Goal: Task Accomplishment & Management: Complete application form

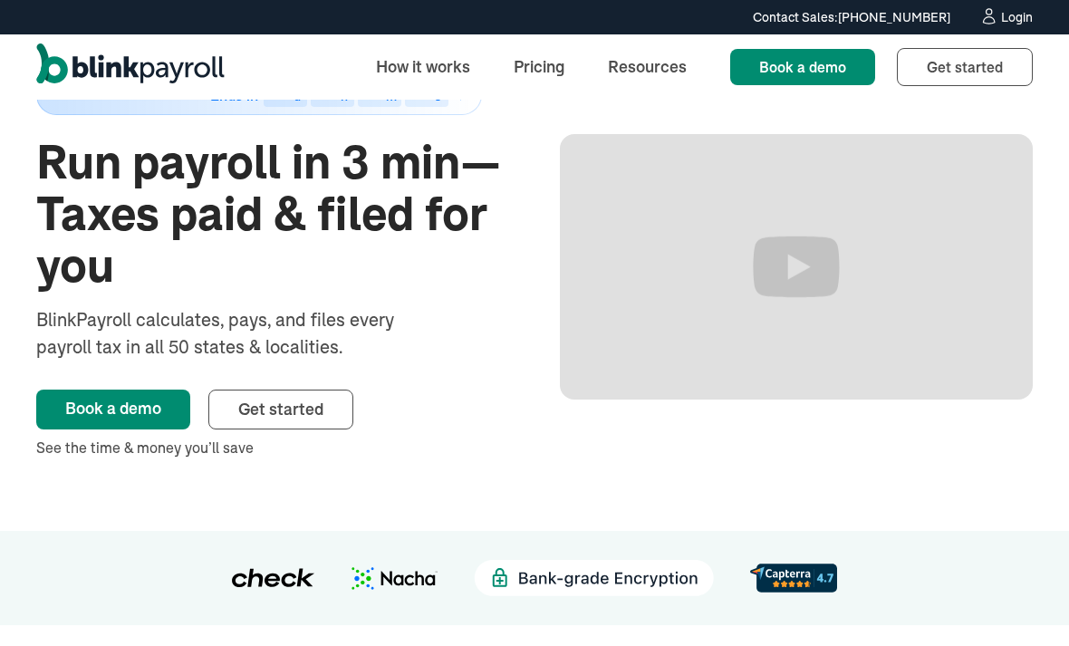
scroll to position [97, 0]
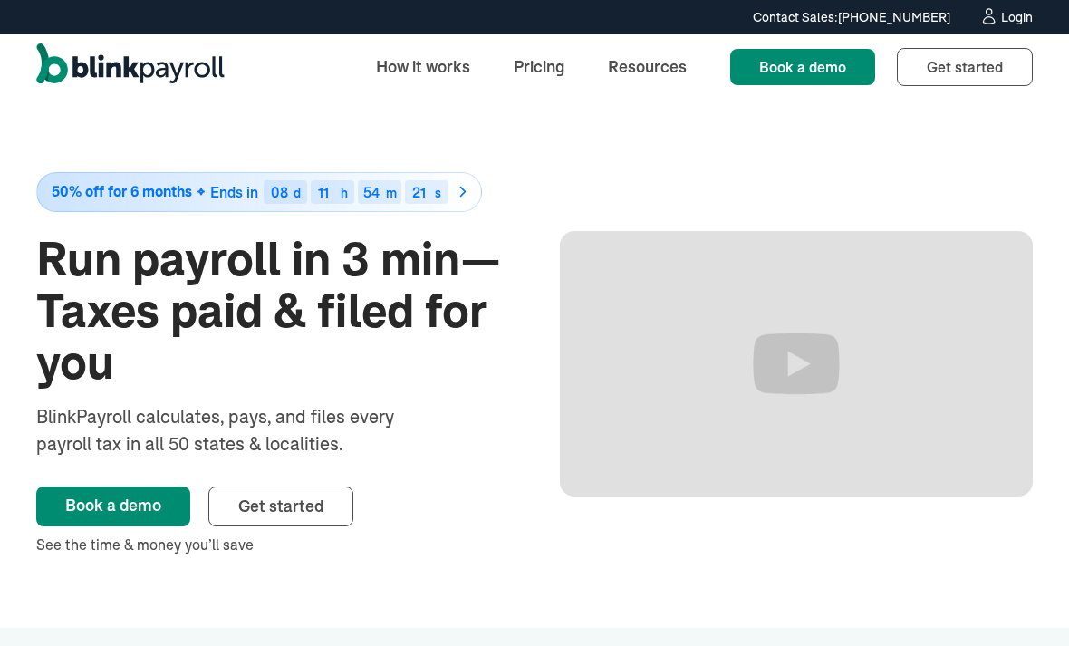
click at [1022, 24] on div "Login" at bounding box center [1017, 17] width 32 height 13
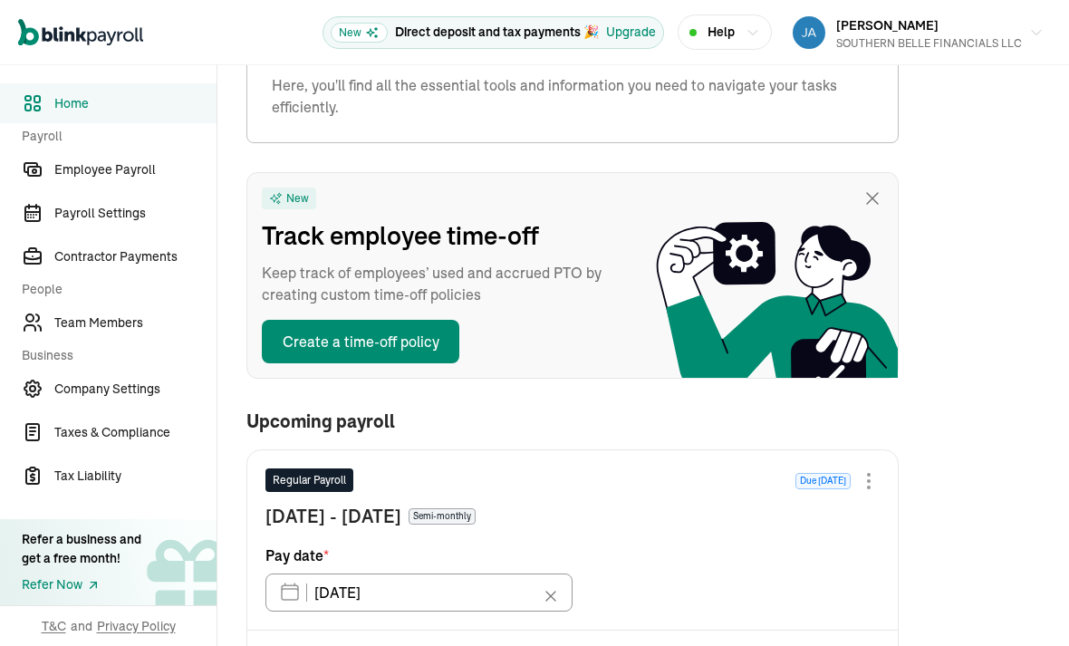
scroll to position [82, 0]
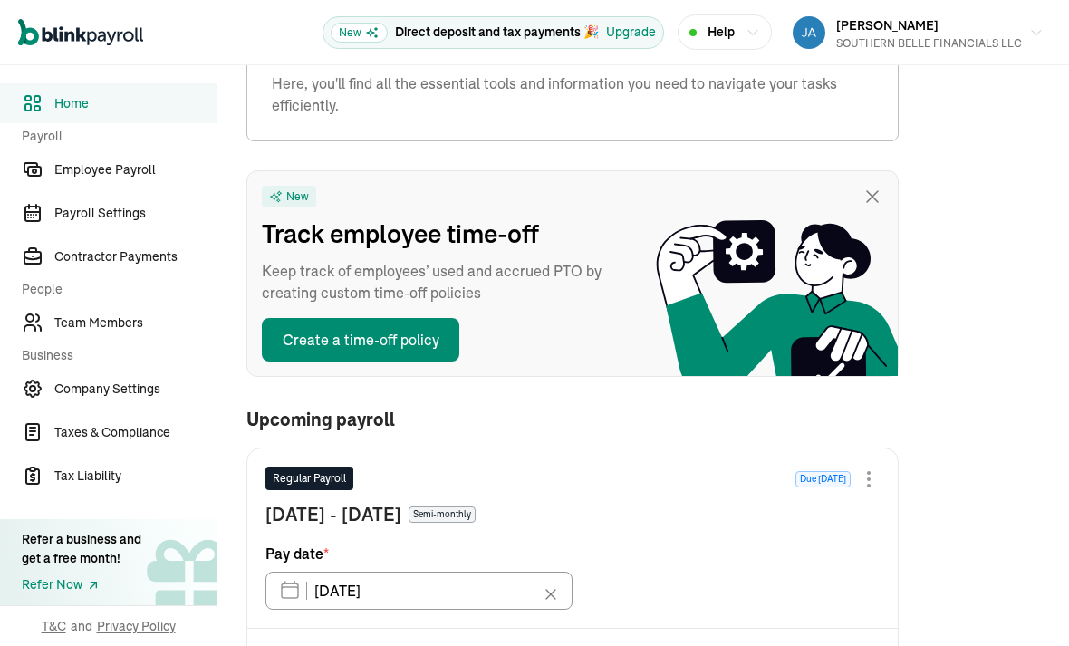
click at [132, 325] on span "Team Members" at bounding box center [135, 322] width 162 height 19
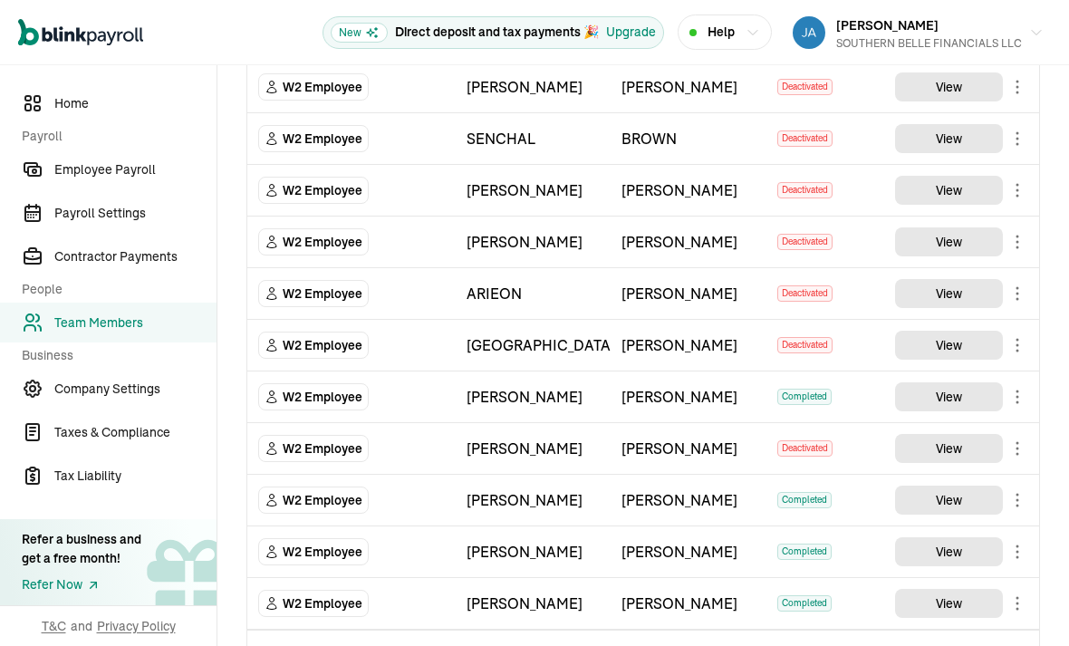
scroll to position [58, 0]
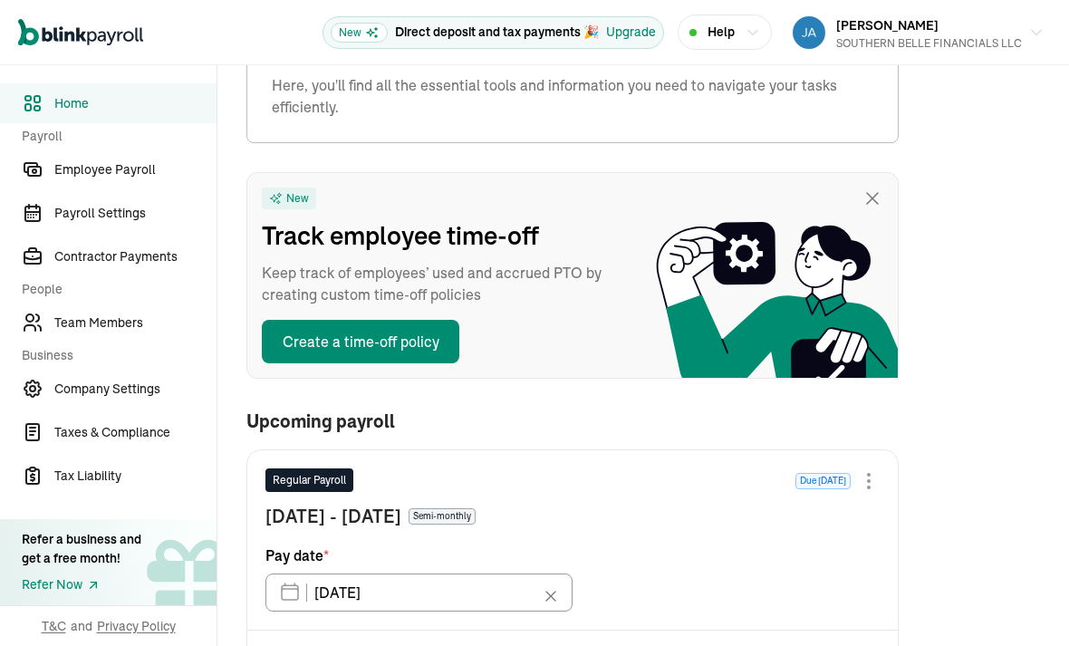
scroll to position [82, 0]
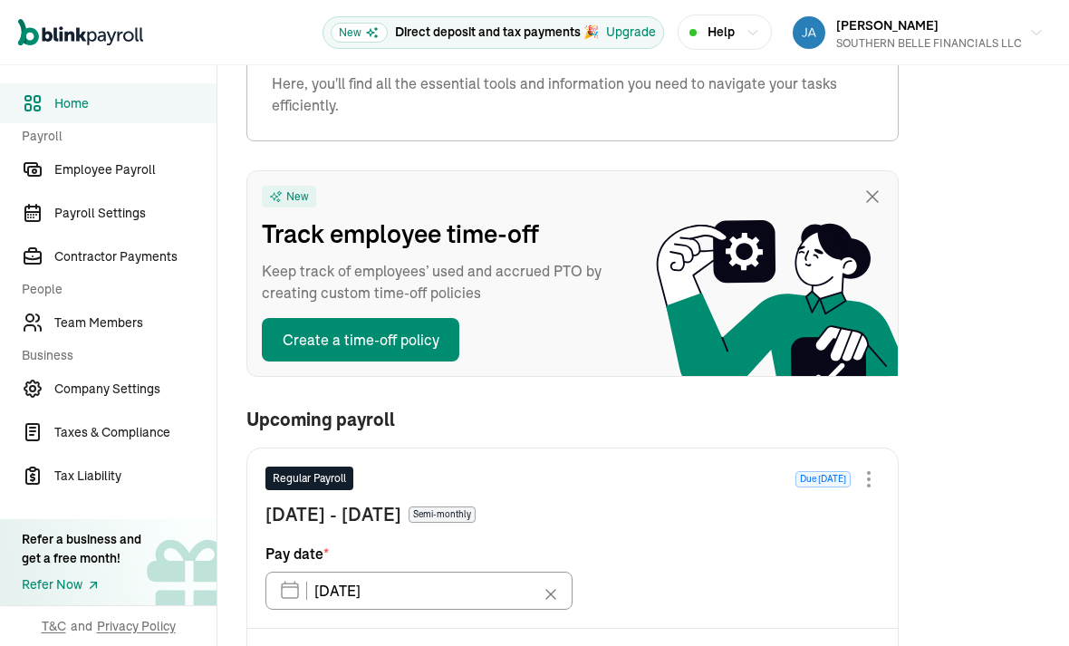
click at [132, 325] on span "Team Members" at bounding box center [135, 322] width 162 height 19
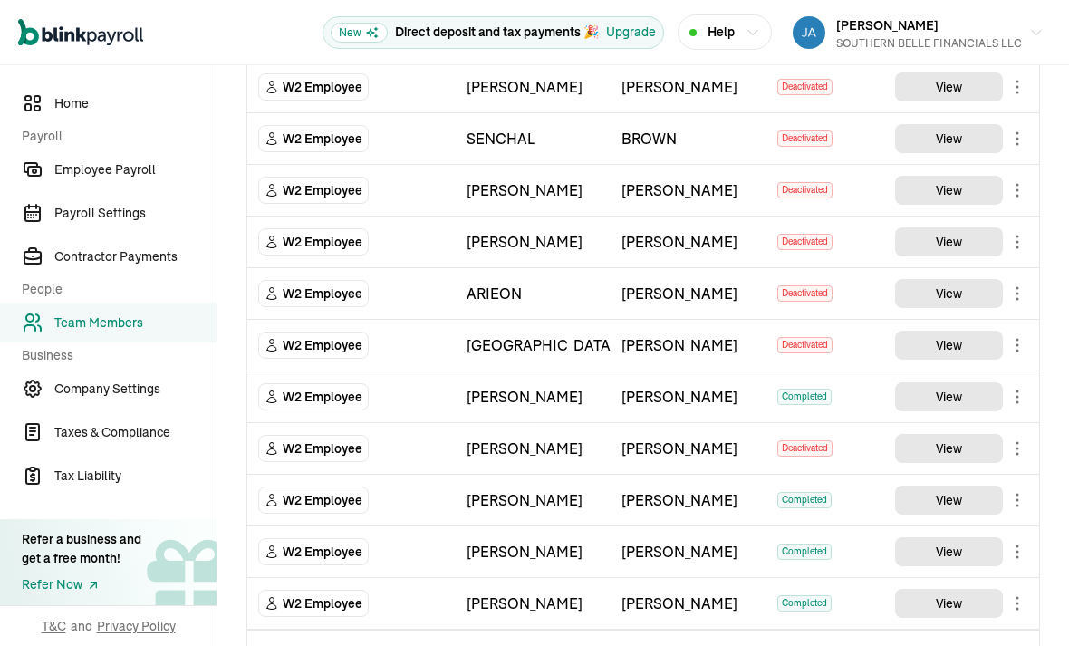
scroll to position [58, 0]
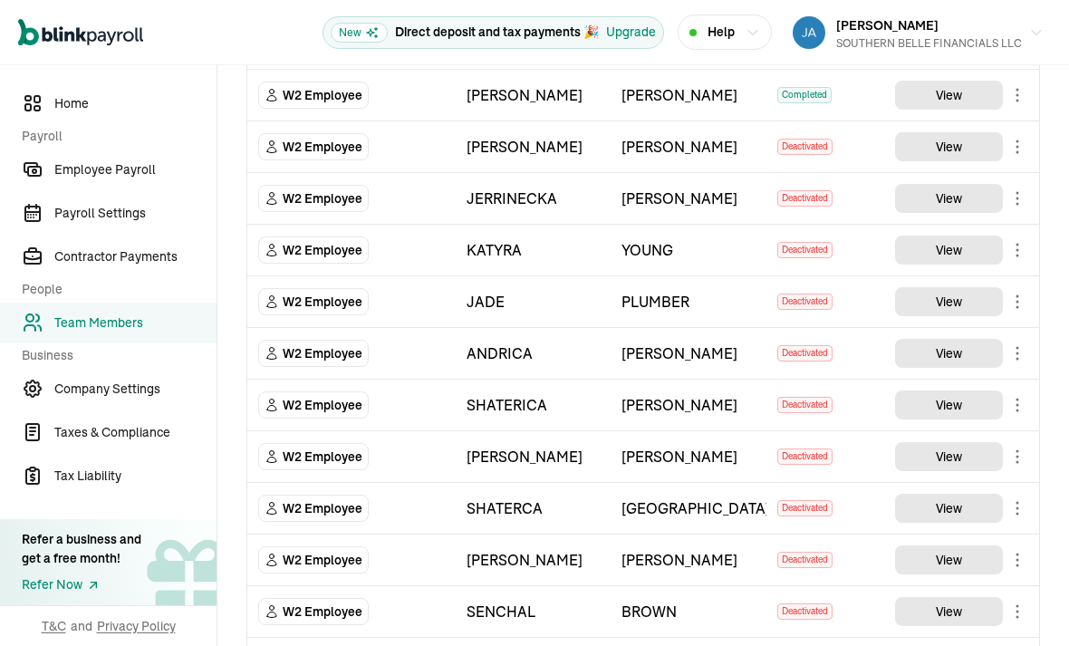
scroll to position [279, 0]
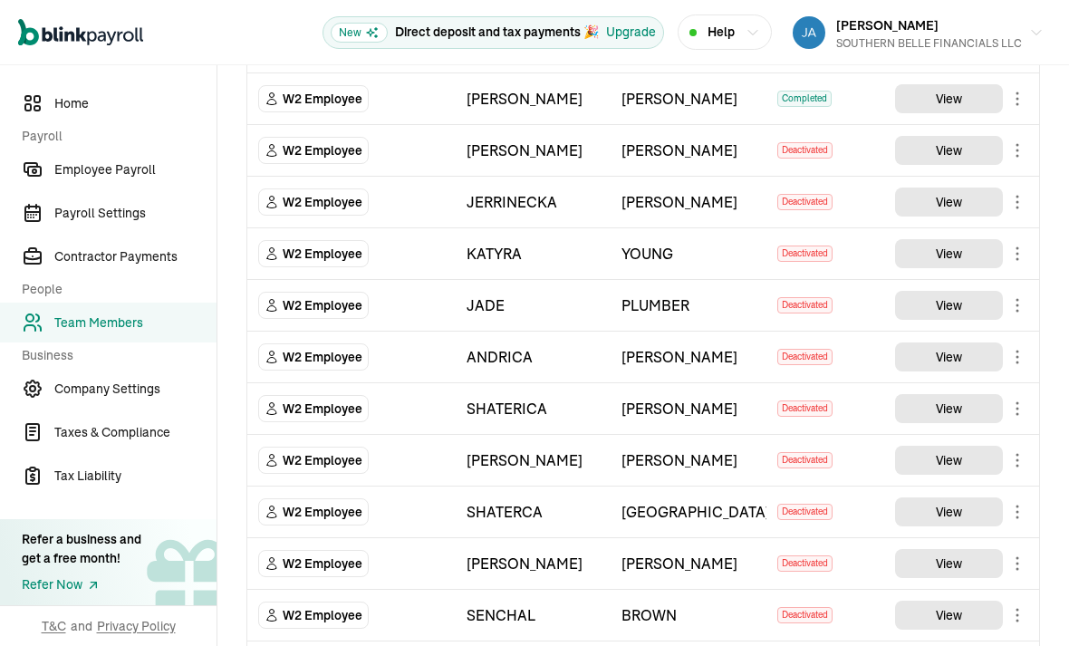
click at [1014, 108] on icon "TeamMembers" at bounding box center [1017, 99] width 22 height 22
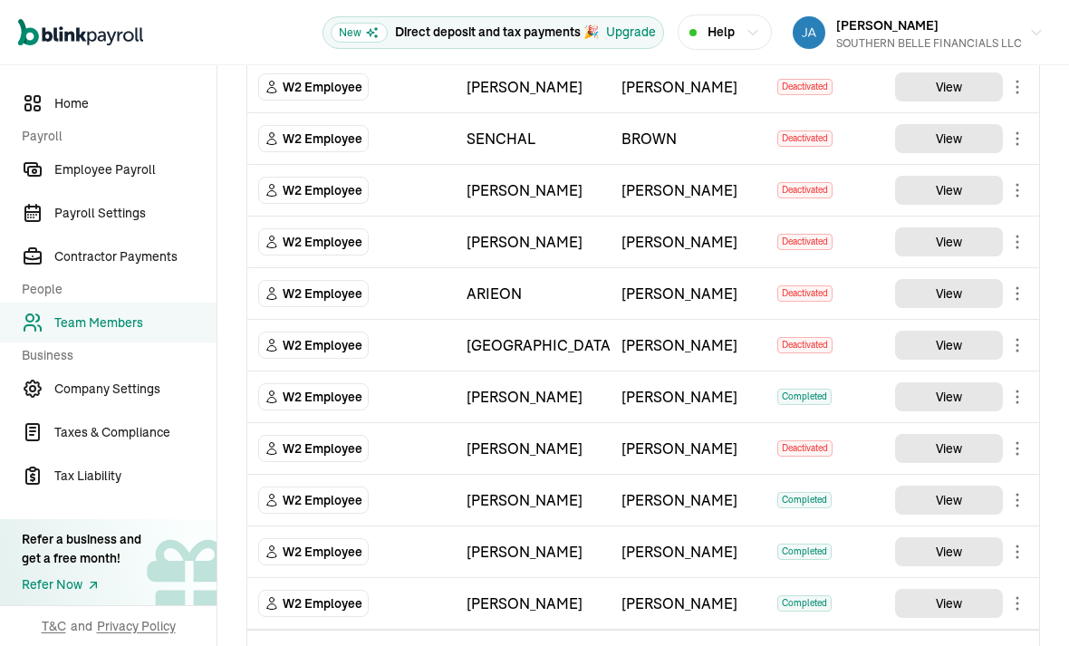
scroll to position [58, 0]
click at [415, 635] on select "Select W2 Employee Individual - 1099 [DEMOGRAPHIC_DATA] Business - 1099 Contrac…" at bounding box center [351, 655] width 187 height 40
select select "employee"
click at [562, 635] on input "TextInput" at bounding box center [532, 655] width 133 height 40
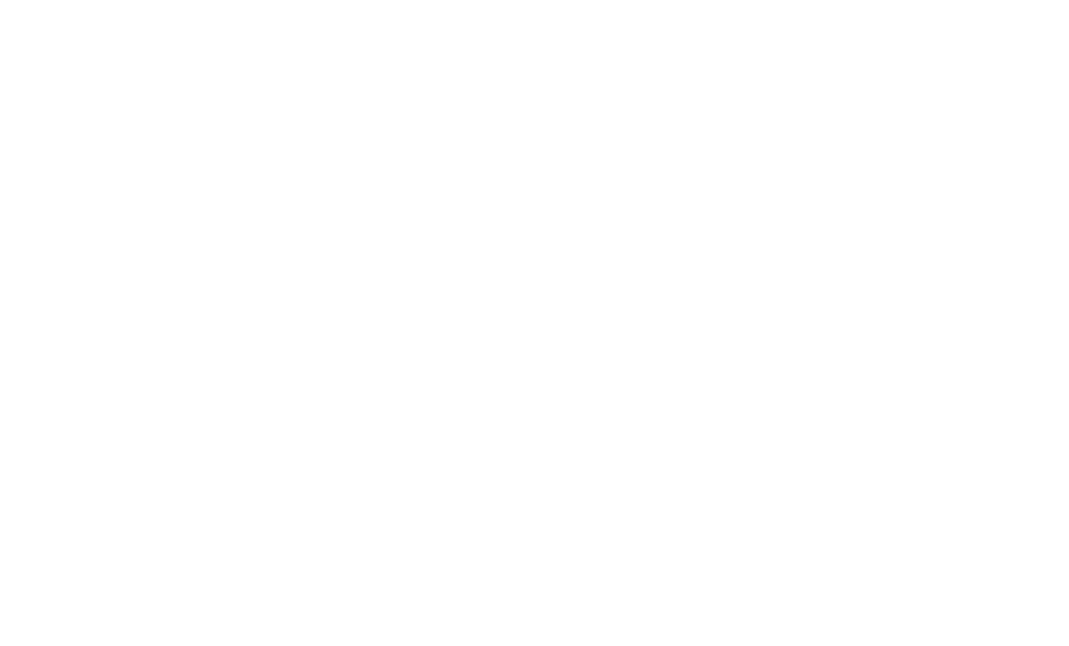
type input "[PERSON_NAME]"
click at [702, 635] on input "TextInput" at bounding box center [687, 655] width 133 height 40
type input "[PERSON_NAME]"
click at [852, 645] on div "TeamMembers" at bounding box center [815, 655] width 77 height 18
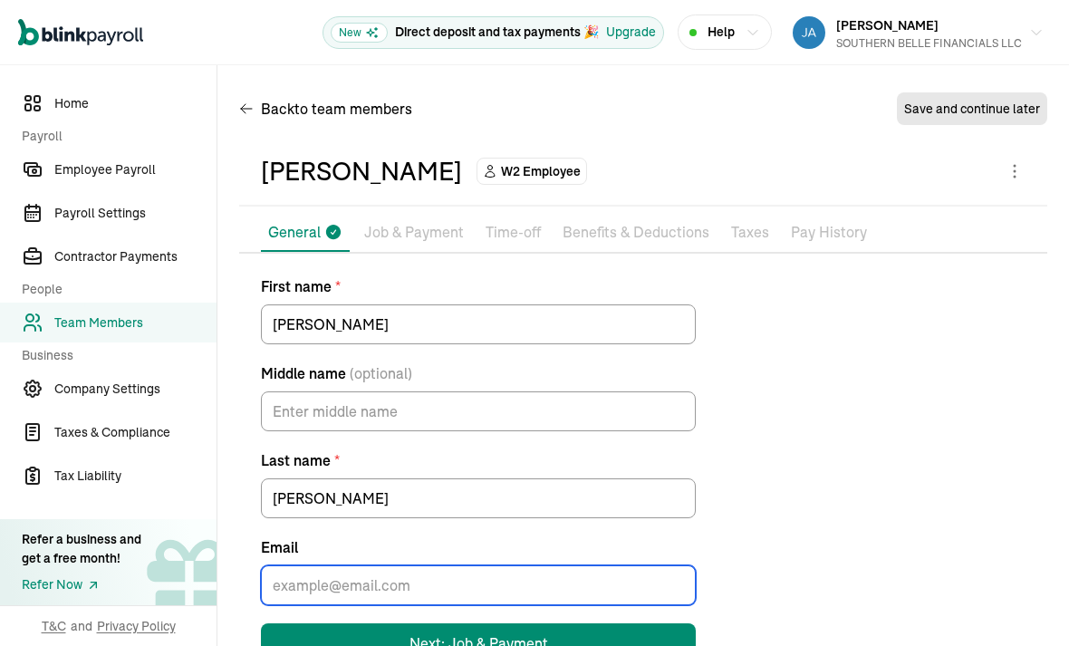
click at [471, 565] on input "Email" at bounding box center [478, 585] width 435 height 40
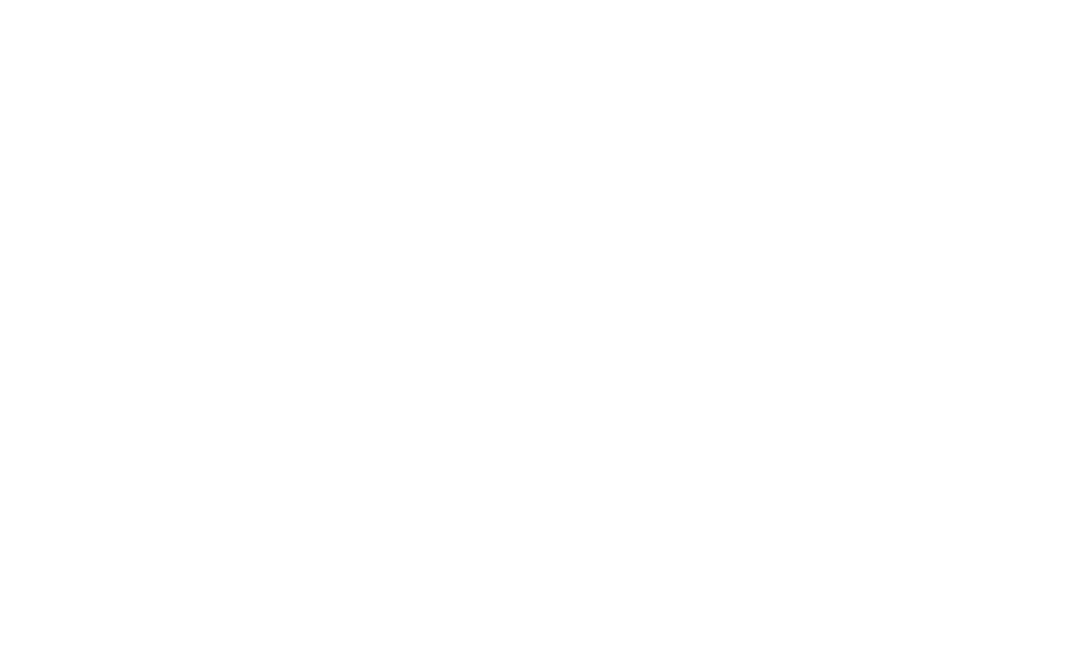
click at [279, 565] on input "Email" at bounding box center [478, 585] width 435 height 40
paste input "mailto:[EMAIL_ADDRESS][DOMAIN_NAME]"
click at [323, 565] on input "mailto:[EMAIL_ADDRESS][DOMAIN_NAME]" at bounding box center [478, 585] width 435 height 40
click at [311, 565] on input "mailto:[EMAIL_ADDRESS][DOMAIN_NAME]" at bounding box center [478, 585] width 435 height 40
type input "[EMAIL_ADDRESS][DOMAIN_NAME]"
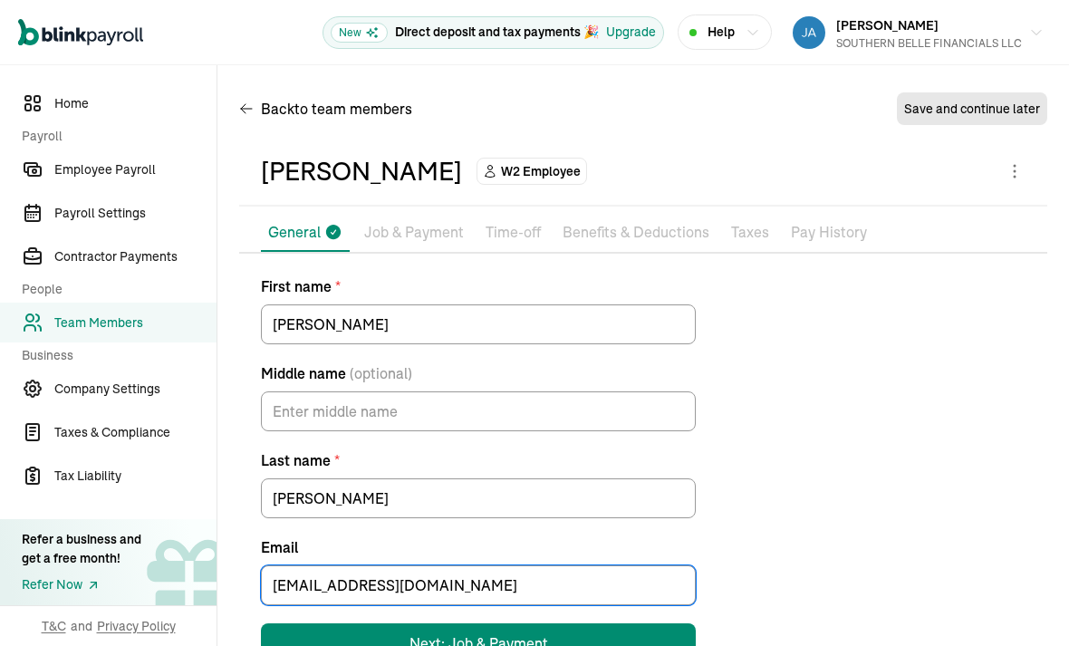
click at [560, 214] on div "Pay Stubs General Job & Payment Time-off Benefits & Deductions Documents Taxes …" at bounding box center [643, 438] width 808 height 449
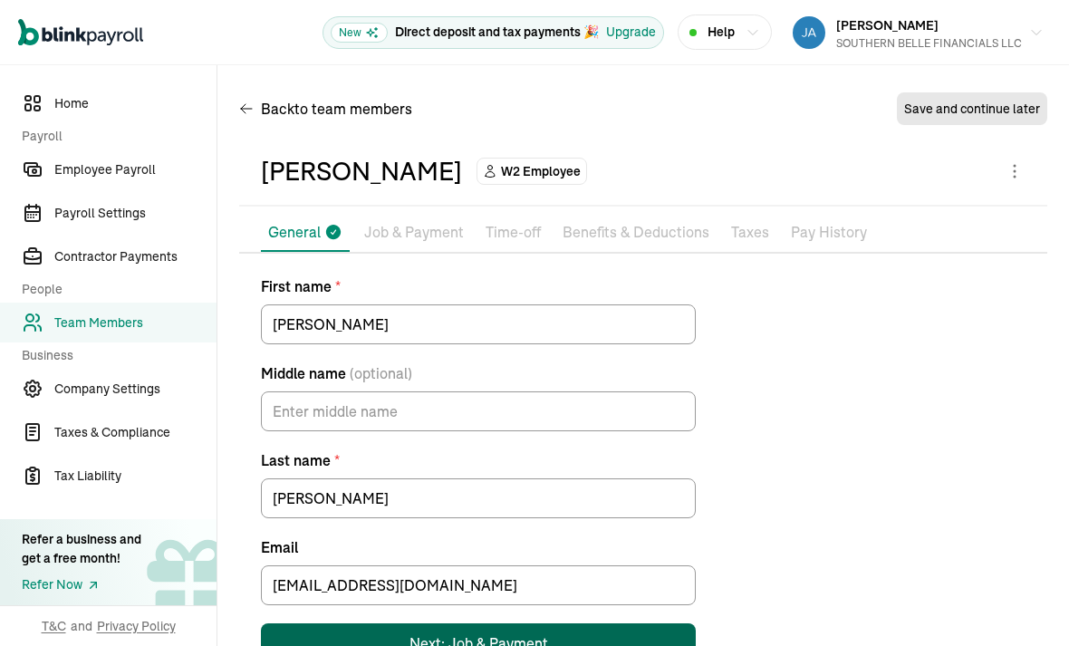
click at [526, 632] on div "Next: Job & Payment" at bounding box center [478, 643] width 139 height 22
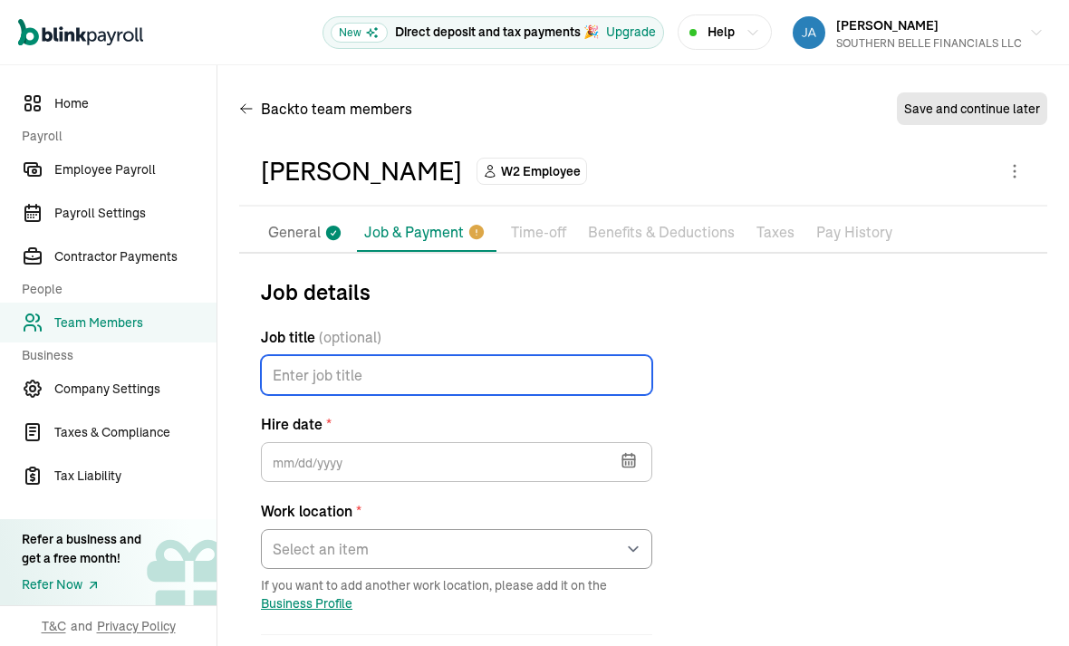
click at [582, 355] on input "Job title (optional)" at bounding box center [456, 375] width 391 height 40
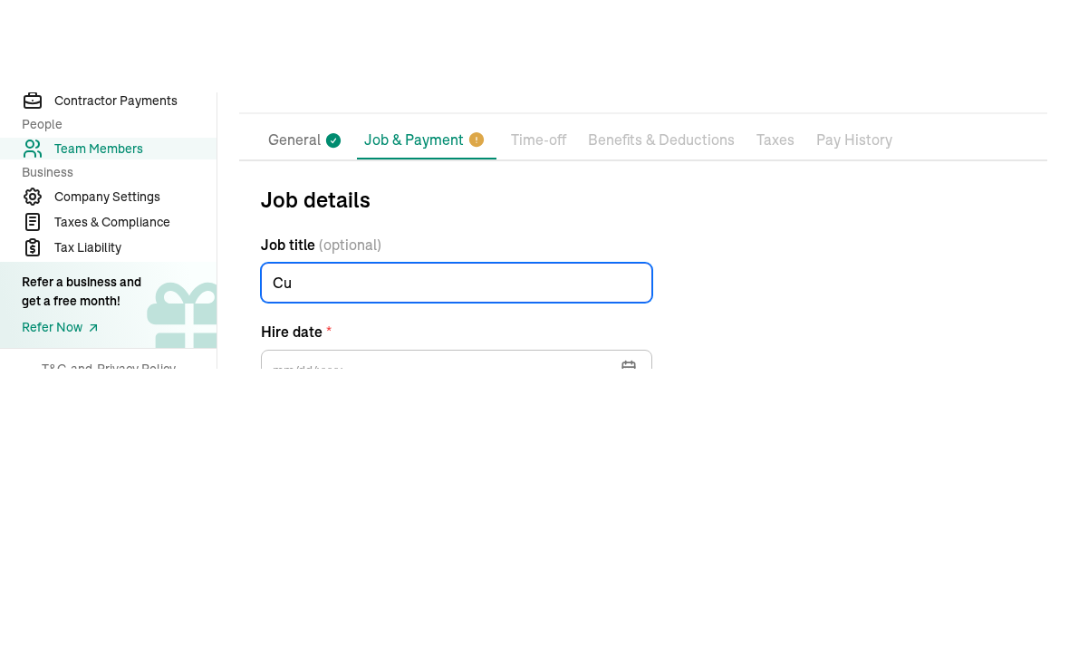
type input "C"
type input "Financial Service Rep"
click at [321, 442] on input "text" at bounding box center [456, 462] width 391 height 40
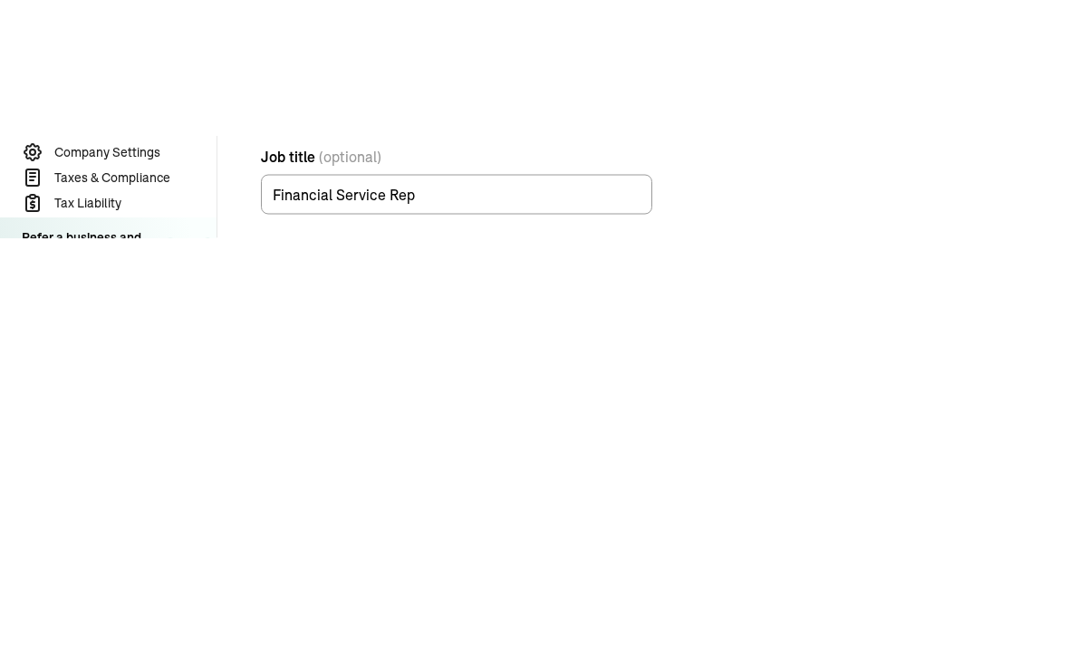
scroll to position [43, 0]
click at [636, 408] on icon "button" at bounding box center [628, 417] width 18 height 18
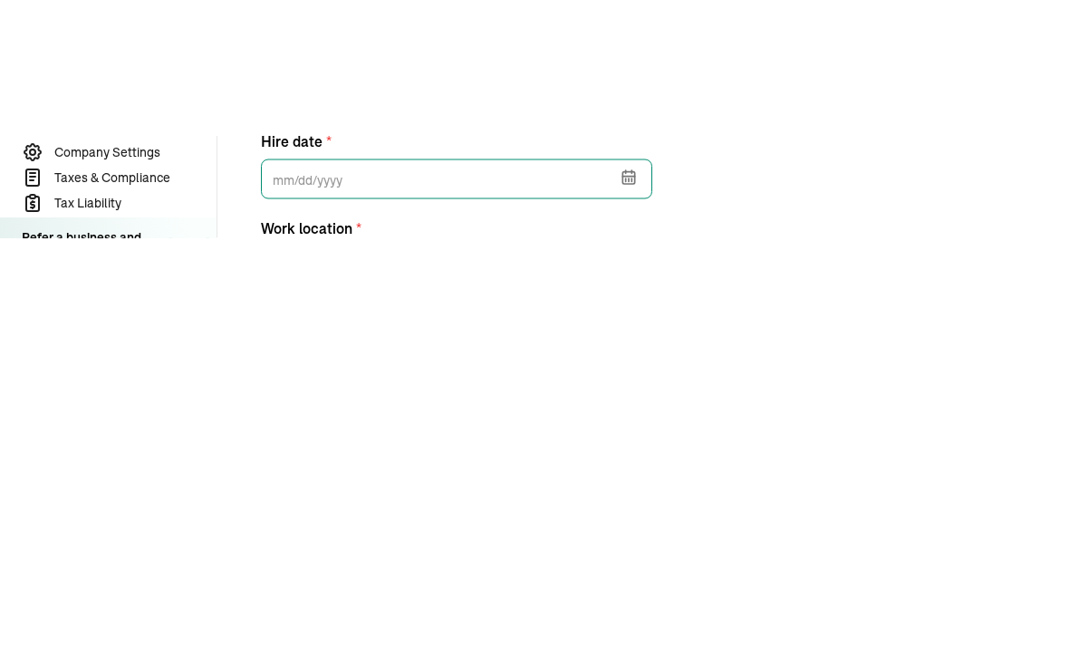
scroll to position [72, 0]
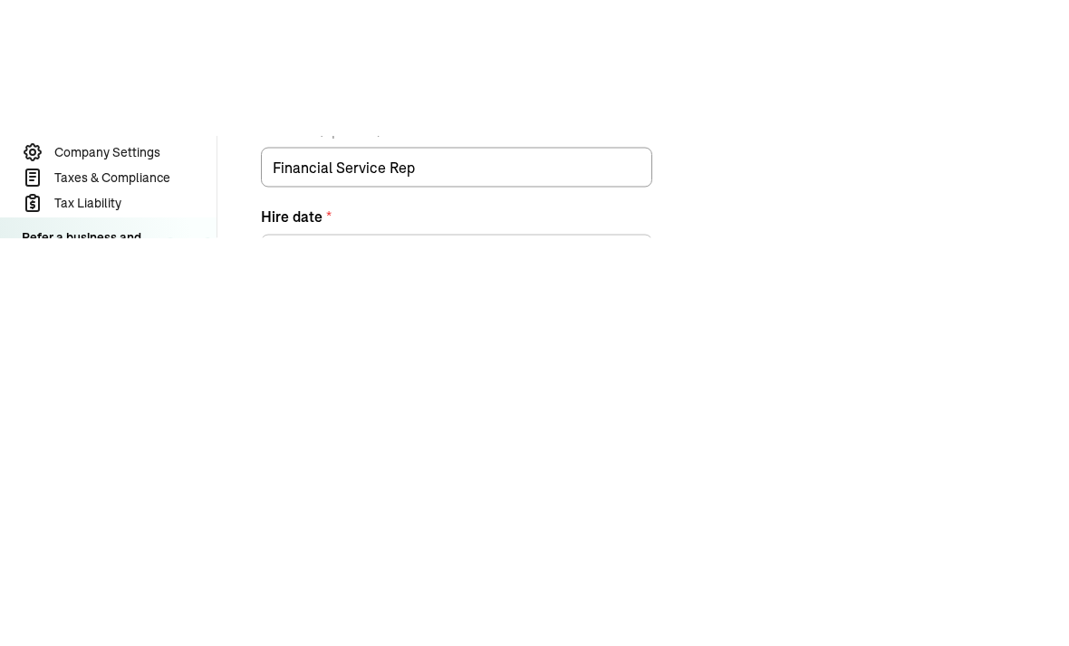
click at [647, 363] on button "button" at bounding box center [626, 386] width 51 height 47
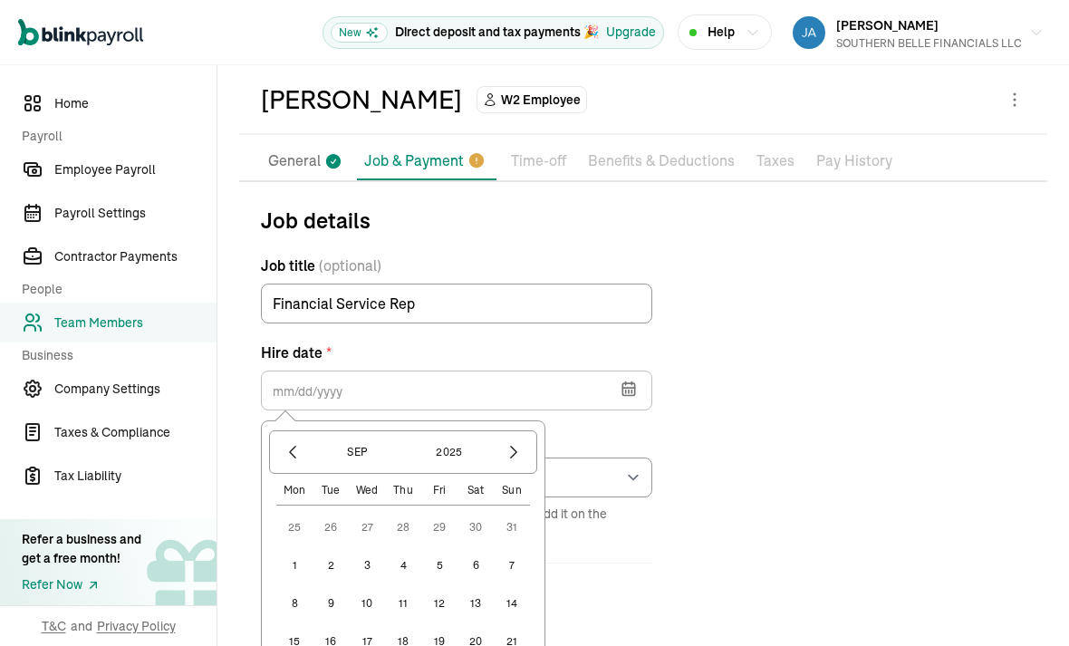
click at [481, 585] on button "13" at bounding box center [475, 603] width 36 height 36
type input "[DATE]"
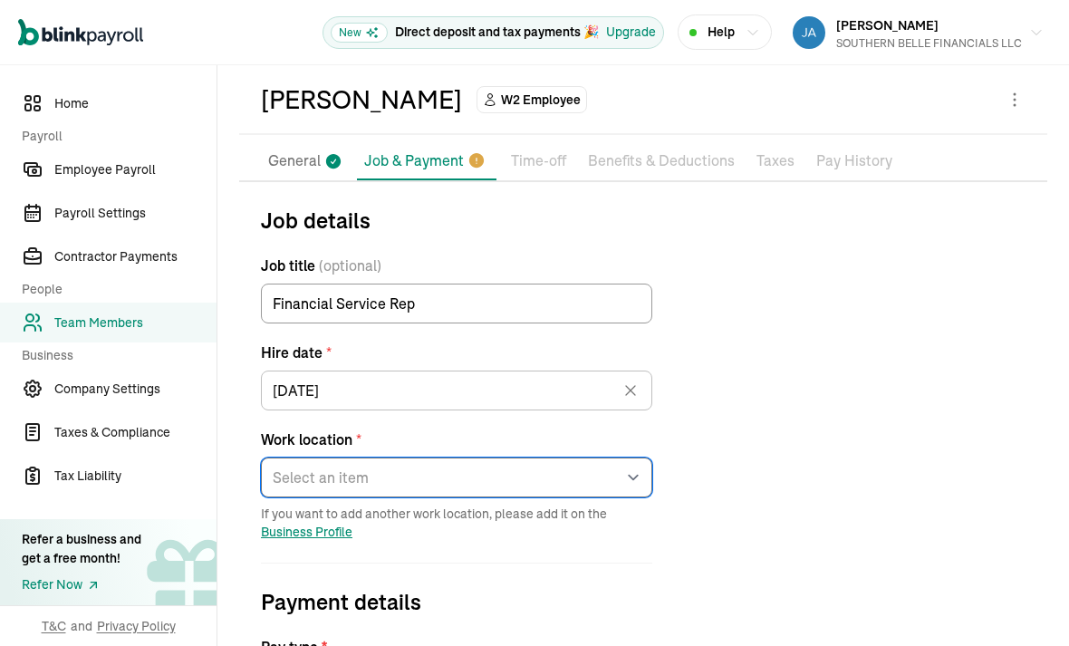
click at [639, 457] on select "Select an item [STREET_ADDRESS][GEOGRAPHIC_DATA][PERSON_NAME][STREET_ADDRESS][P…" at bounding box center [456, 477] width 391 height 40
select select "Works from home"
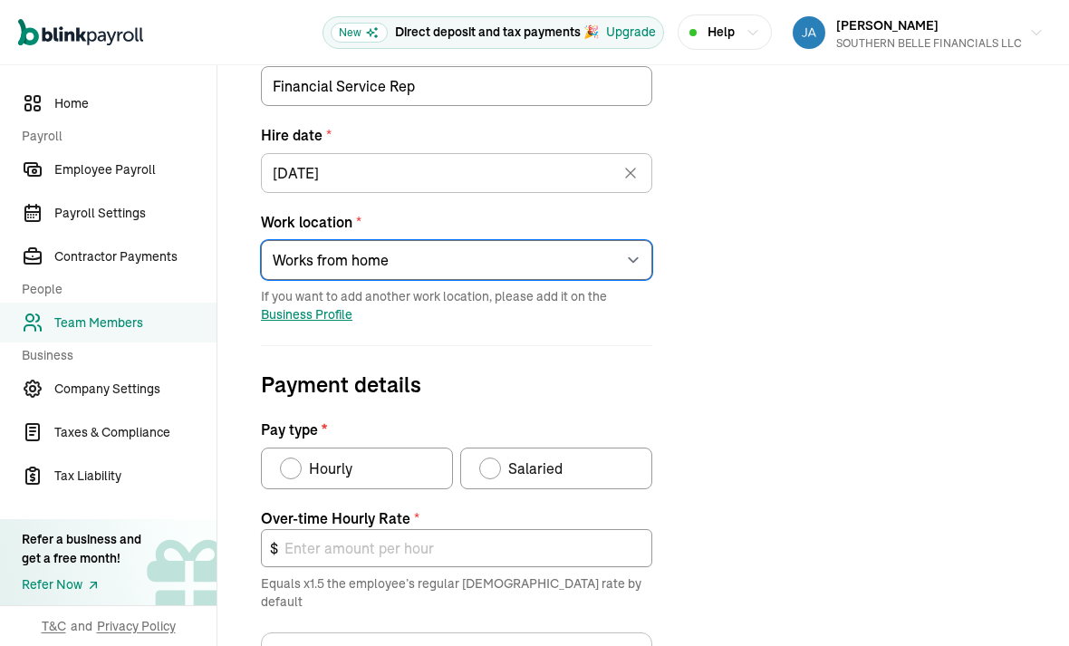
scroll to position [293, 0]
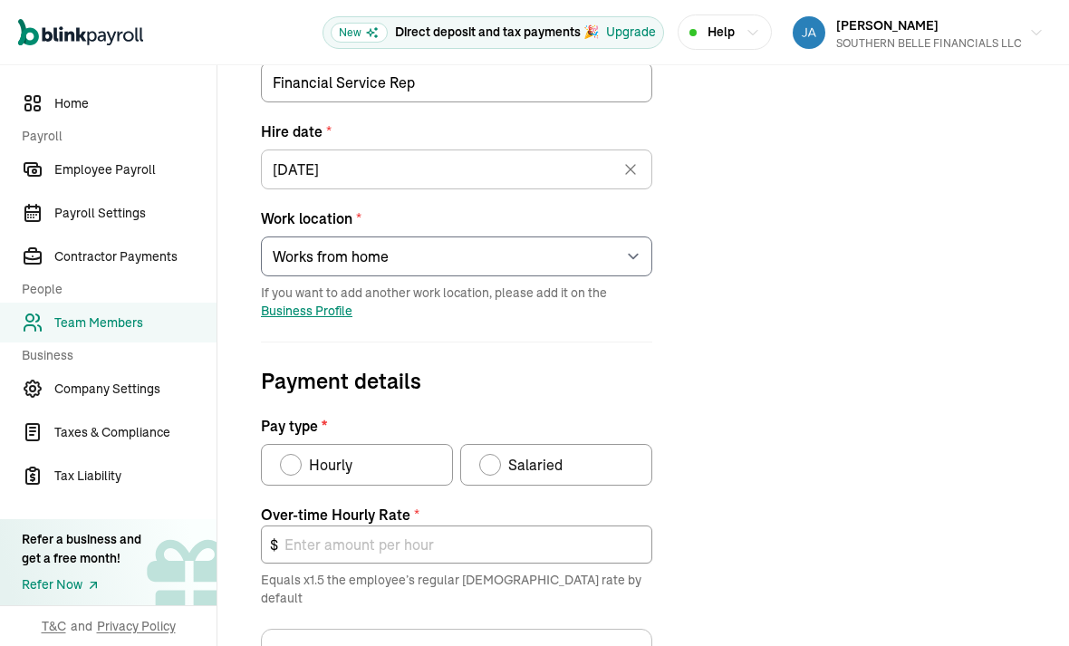
click at [300, 444] on label "Hourly" at bounding box center [357, 465] width 192 height 42
click at [293, 453] on input "Hourly" at bounding box center [286, 460] width 14 height 14
radio input "true"
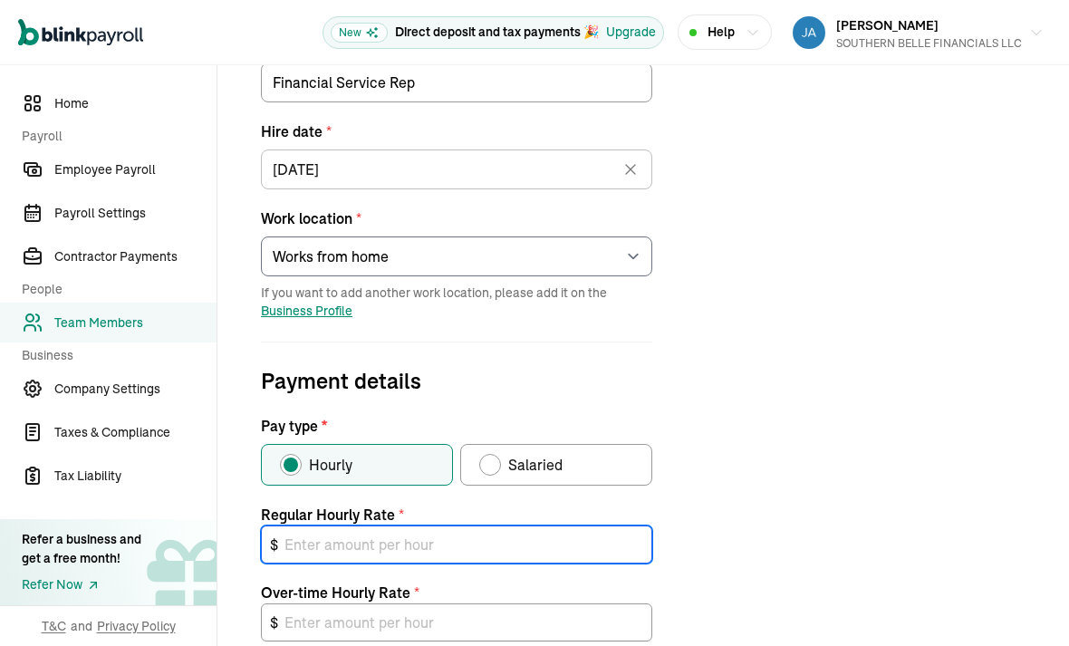
click at [411, 525] on input "text" at bounding box center [456, 544] width 391 height 38
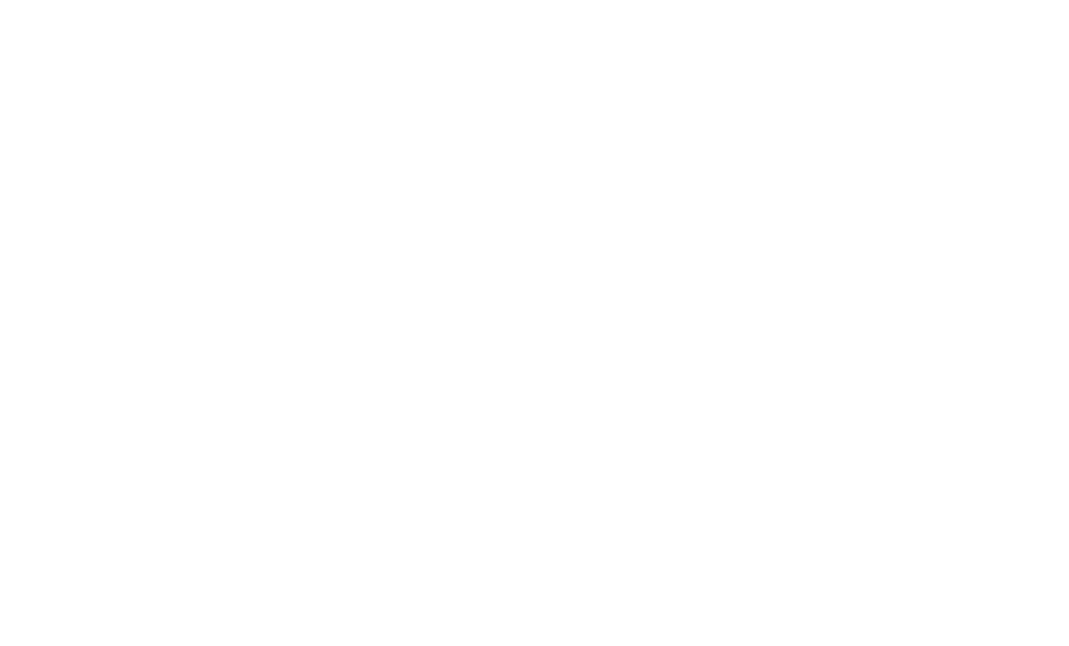
type input "1"
type input "1.50"
type input "13"
type input "19.50"
type input "13.00"
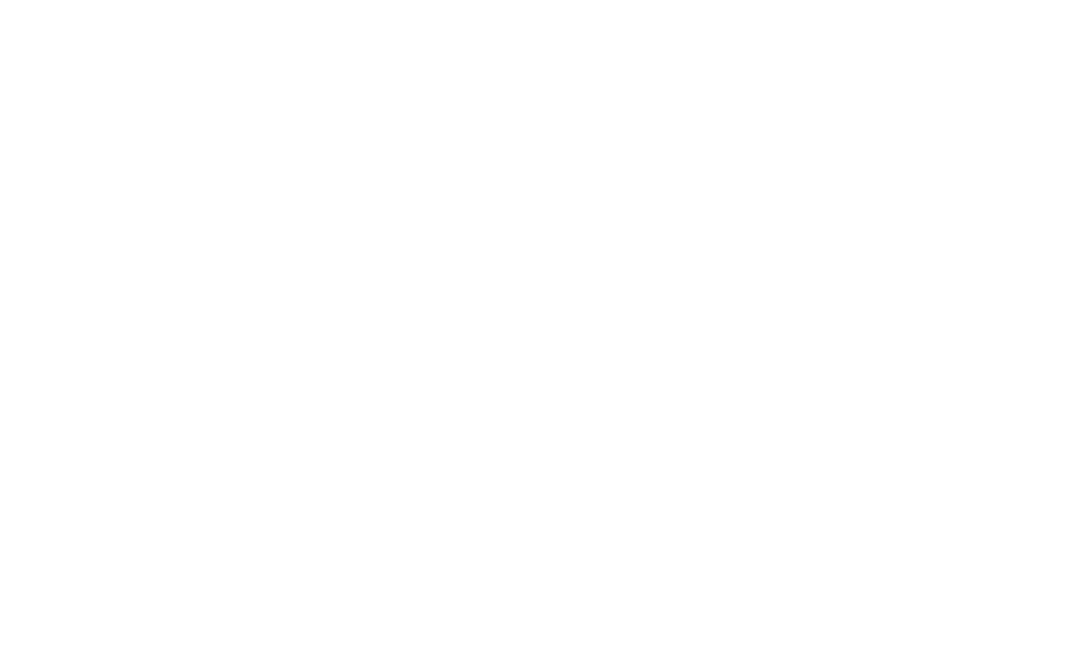
click at [952, 174] on div "Job details Job title (optional) Financial Service Rep Hire date * [DATE] [DATE…" at bounding box center [643, 483] width 808 height 1000
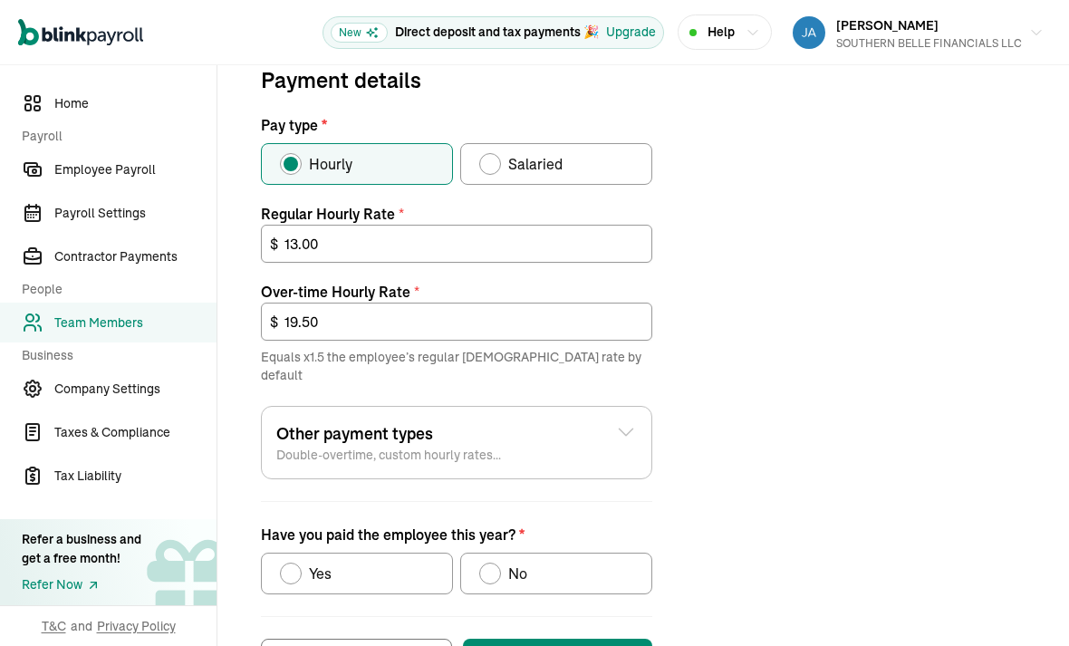
scroll to position [593, 0]
click at [521, 562] on span "No" at bounding box center [517, 573] width 19 height 22
click at [493, 562] on input "No" at bounding box center [485, 569] width 14 height 14
radio input "true"
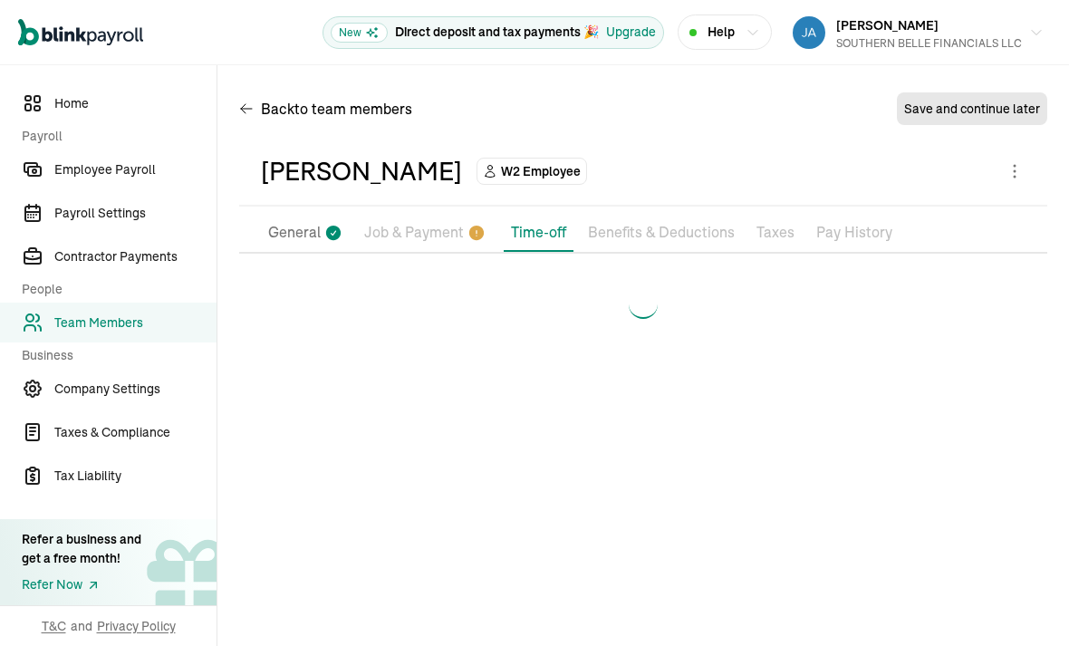
scroll to position [0, 0]
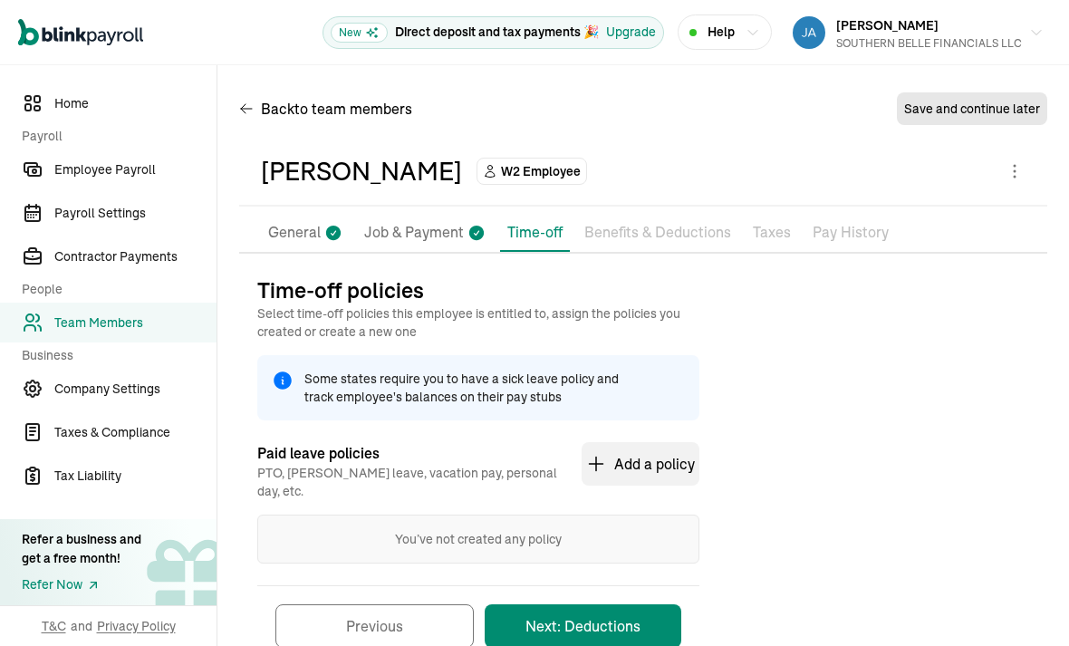
click at [629, 604] on button "Next: Deductions" at bounding box center [583, 625] width 197 height 43
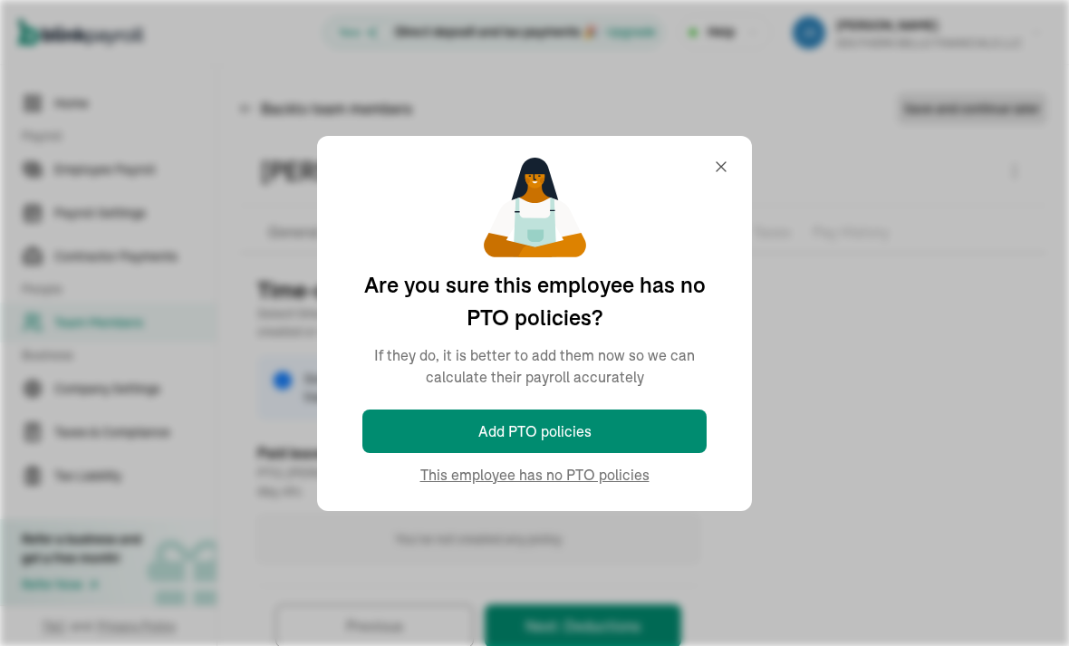
click at [620, 514] on div "You’ve not created any policy" at bounding box center [478, 538] width 442 height 49
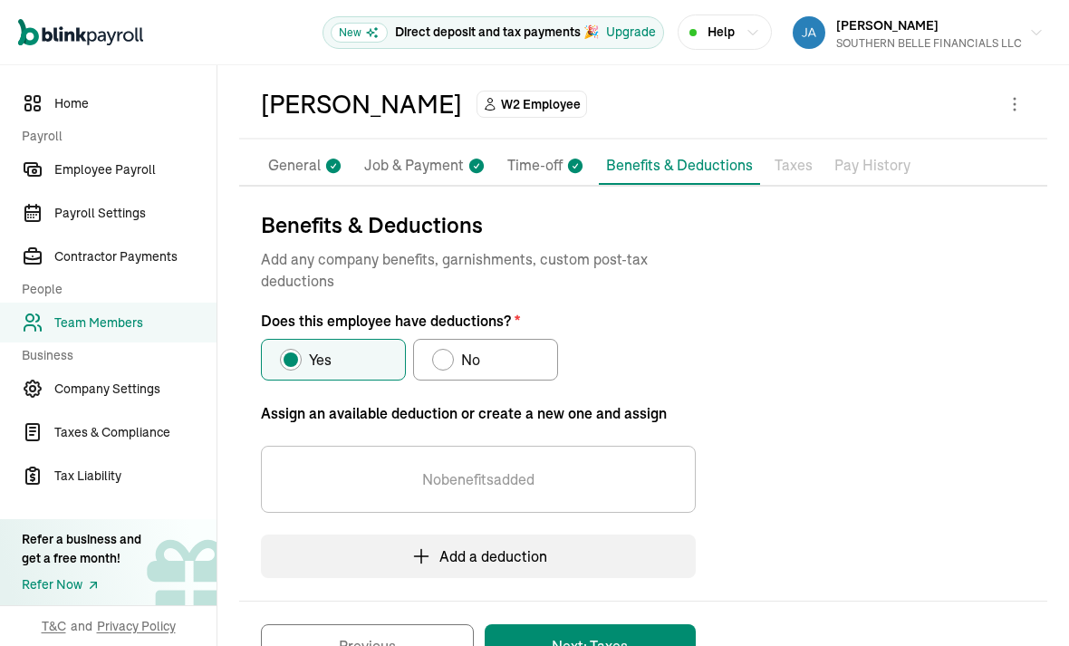
scroll to position [71, 0]
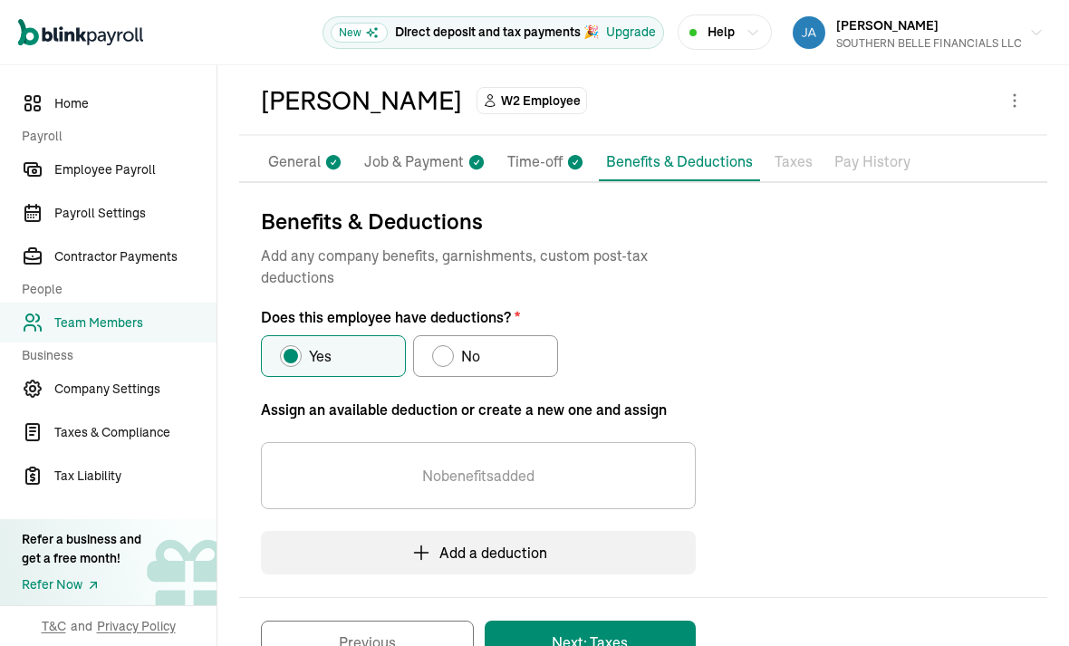
click at [538, 335] on label "No" at bounding box center [485, 356] width 145 height 42
click at [446, 344] on input "No" at bounding box center [438, 351] width 14 height 14
radio input "true"
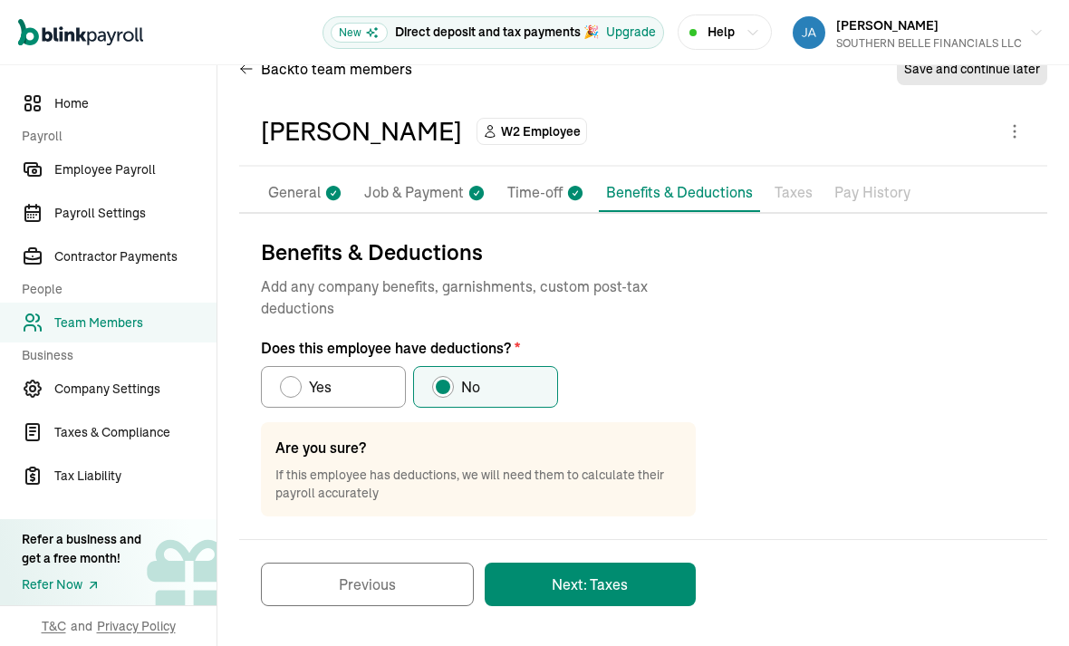
scroll to position [0, 0]
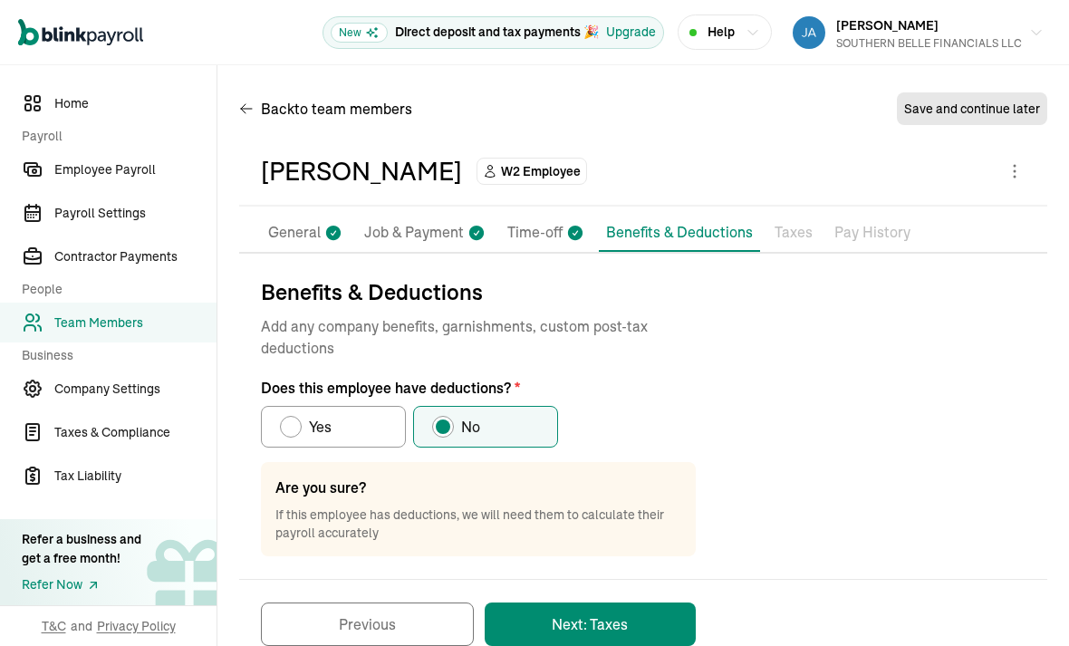
click at [377, 406] on label "Yes" at bounding box center [333, 427] width 145 height 42
click at [293, 415] on input "Yes" at bounding box center [286, 422] width 14 height 14
radio input "true"
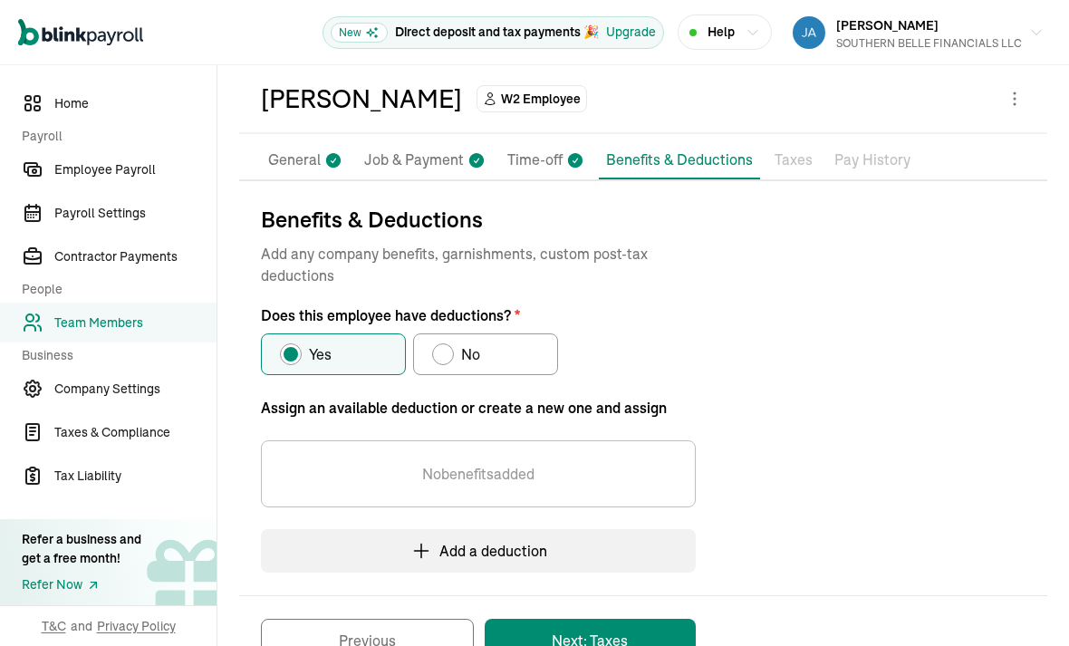
scroll to position [71, 0]
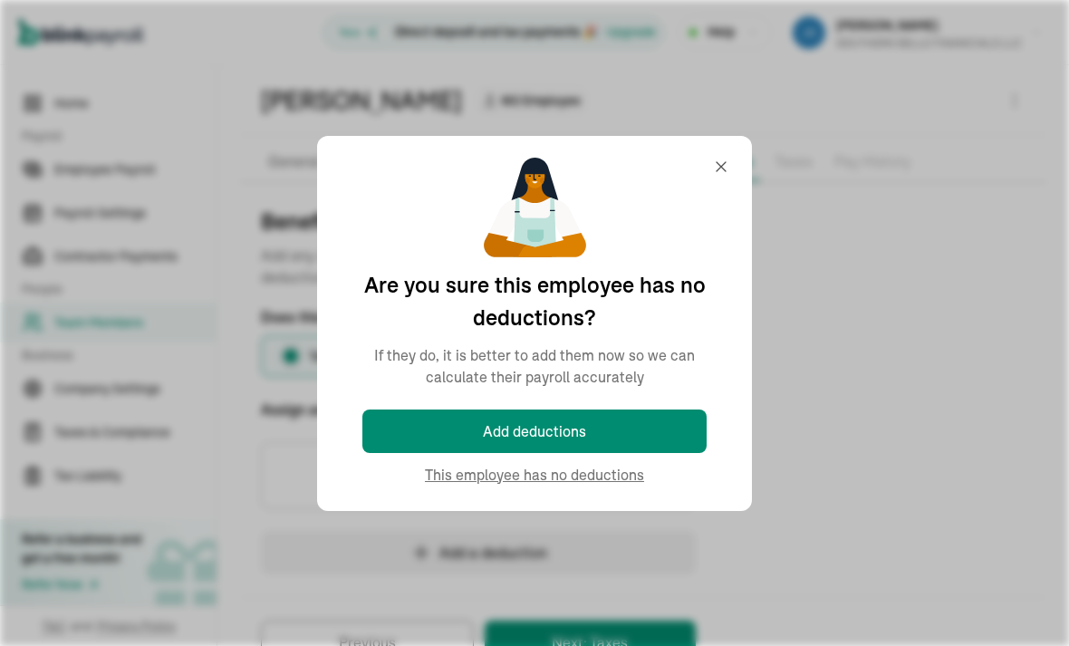
click at [678, 442] on div "No benefits added" at bounding box center [478, 475] width 435 height 67
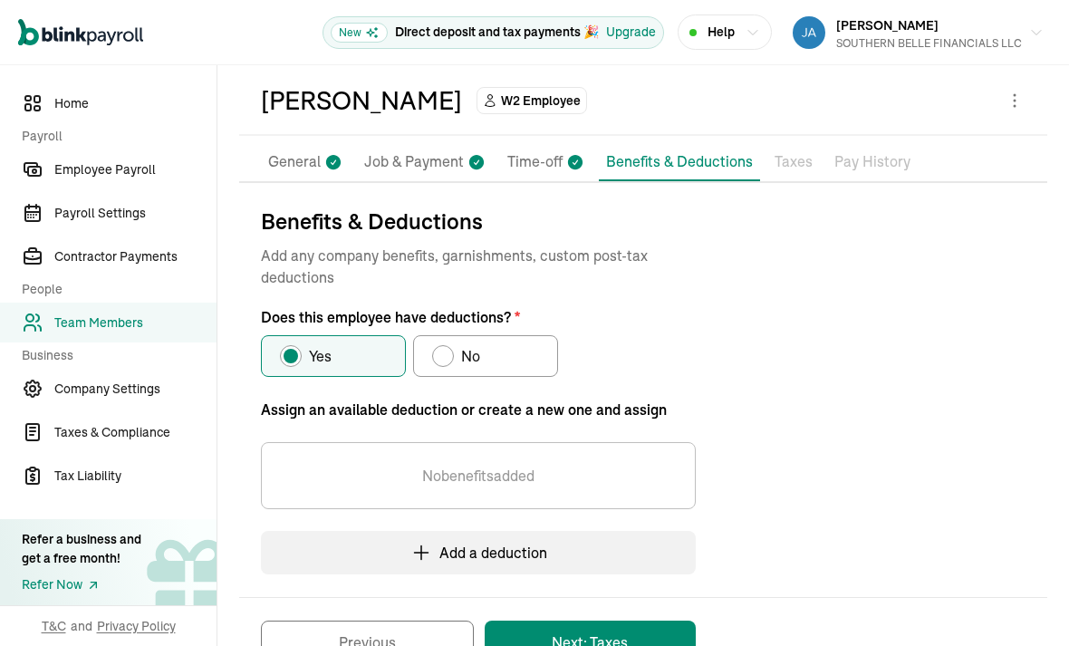
click at [526, 335] on label "No" at bounding box center [485, 356] width 145 height 42
click at [446, 344] on input "No" at bounding box center [438, 351] width 14 height 14
radio input "true"
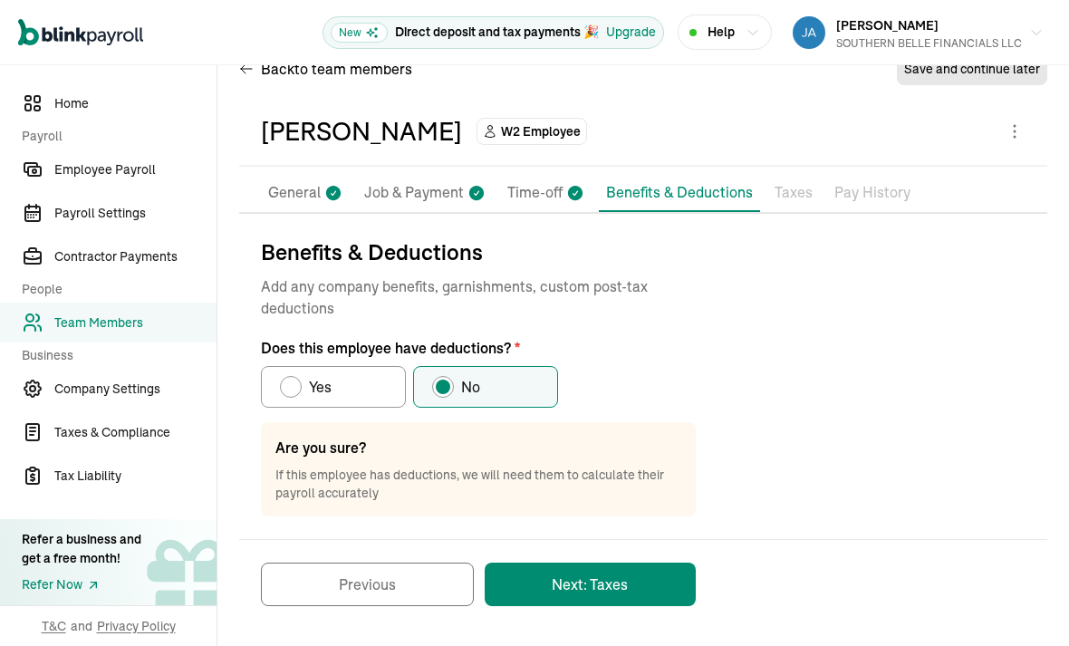
scroll to position [0, 0]
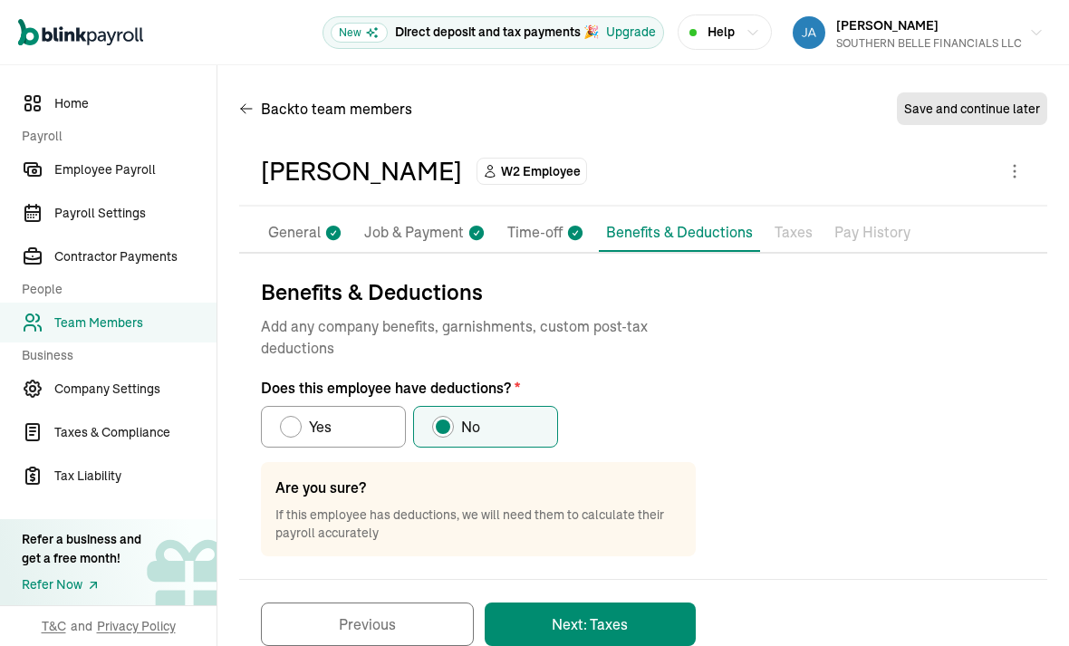
click at [404, 406] on label "Yes" at bounding box center [333, 427] width 145 height 42
click at [293, 415] on input "Yes" at bounding box center [286, 422] width 14 height 14
radio input "true"
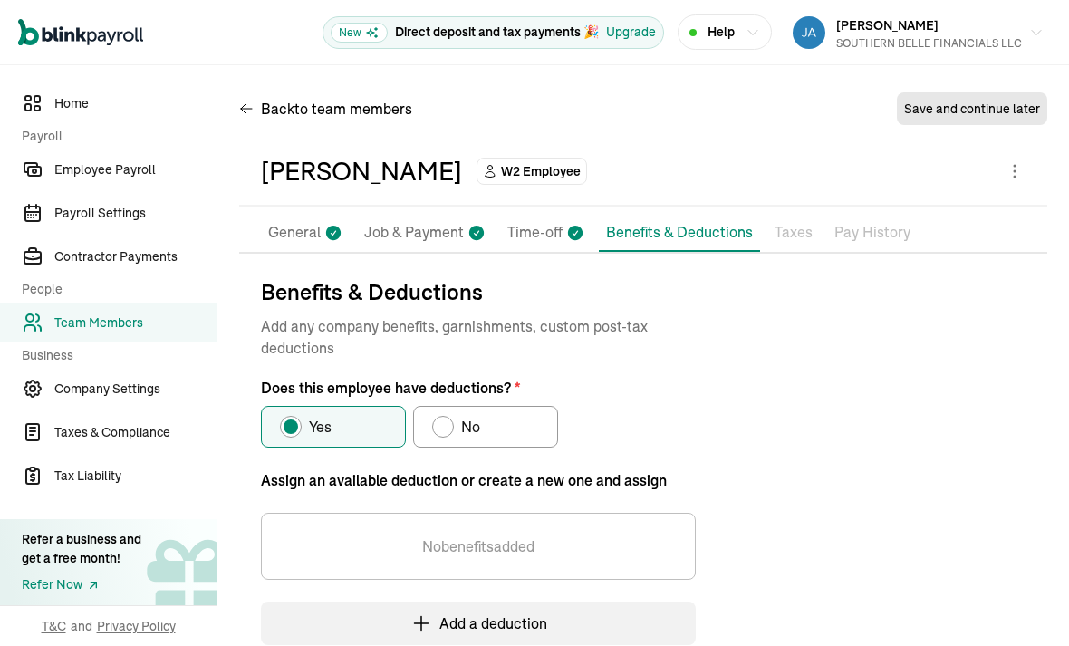
click at [518, 406] on label "No" at bounding box center [485, 427] width 145 height 42
click at [446, 415] on input "No" at bounding box center [438, 422] width 14 height 14
radio input "true"
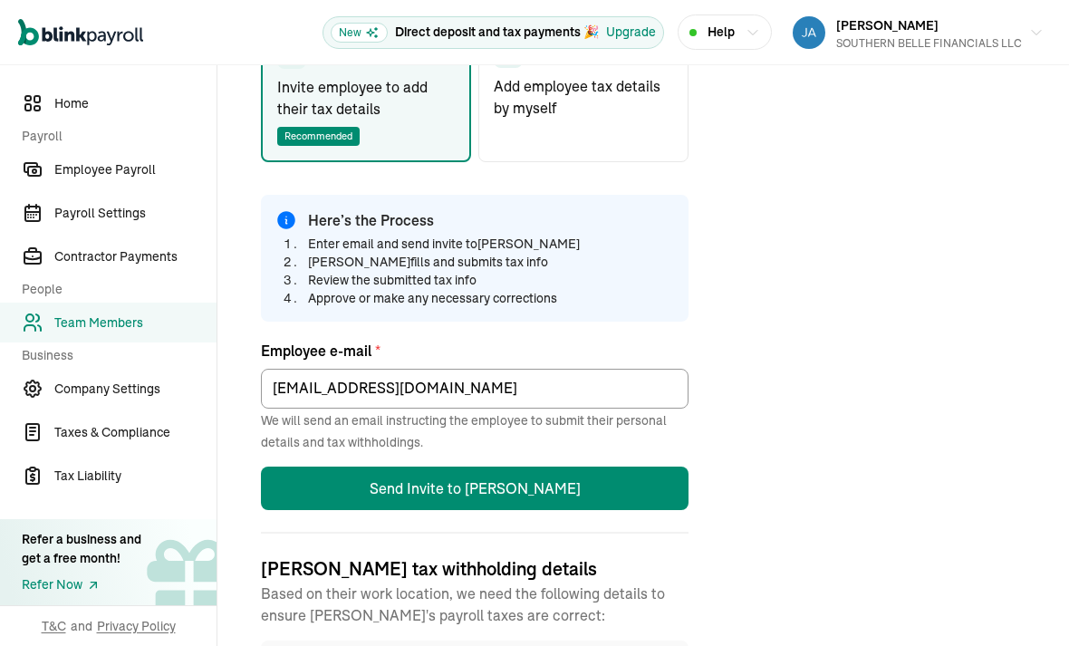
scroll to position [343, 0]
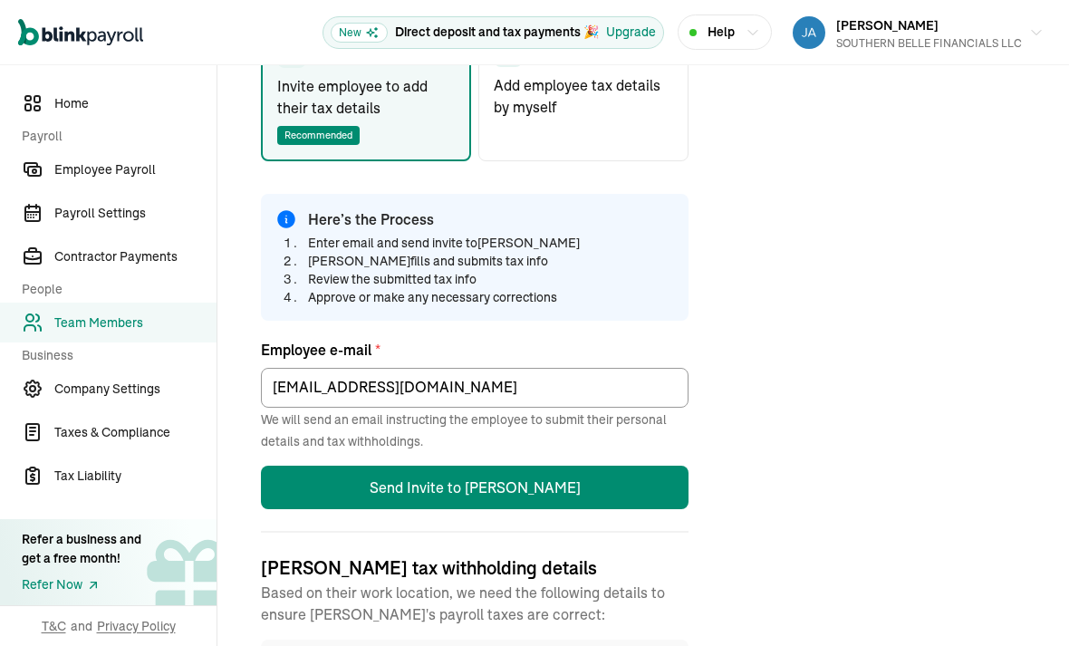
click at [627, 466] on button "Send Invite to [PERSON_NAME]" at bounding box center [474, 487] width 427 height 43
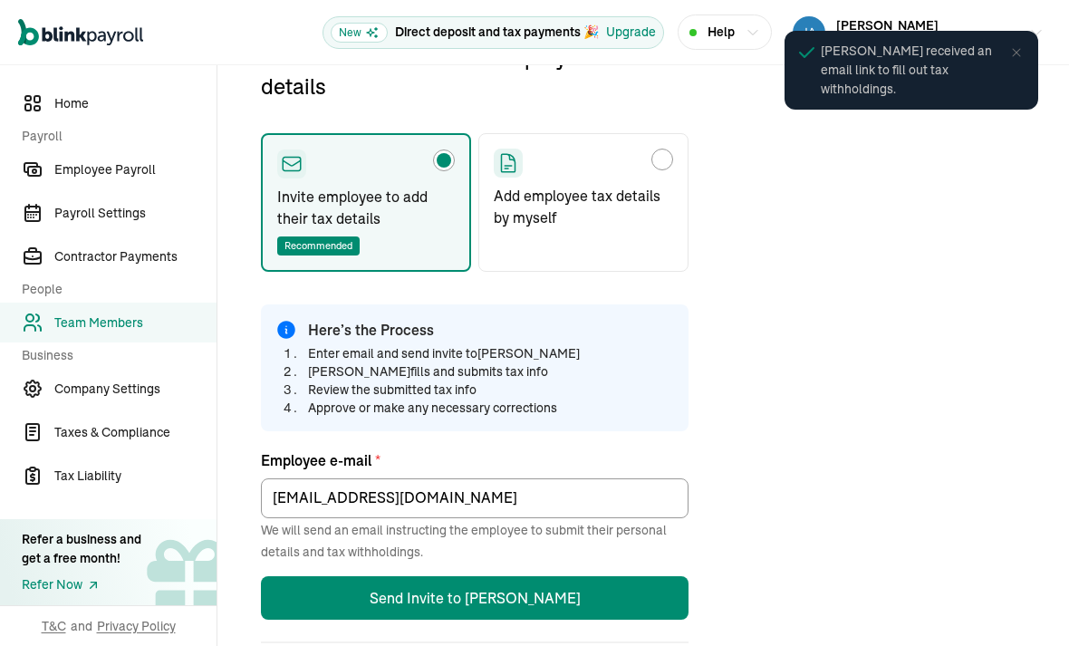
scroll to position [214, 0]
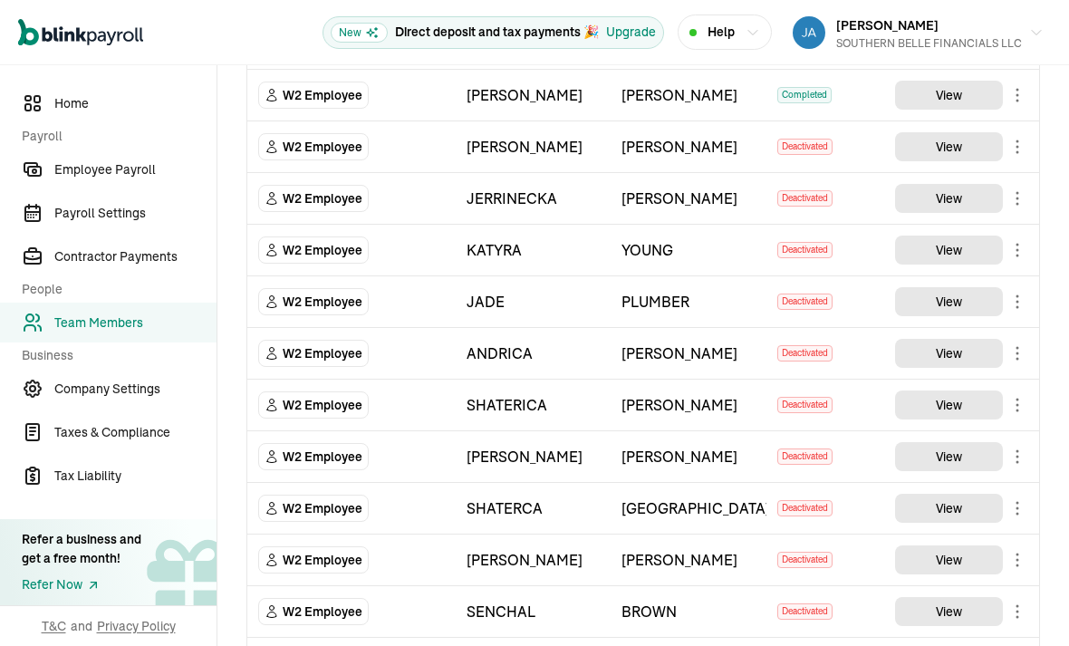
scroll to position [279, 0]
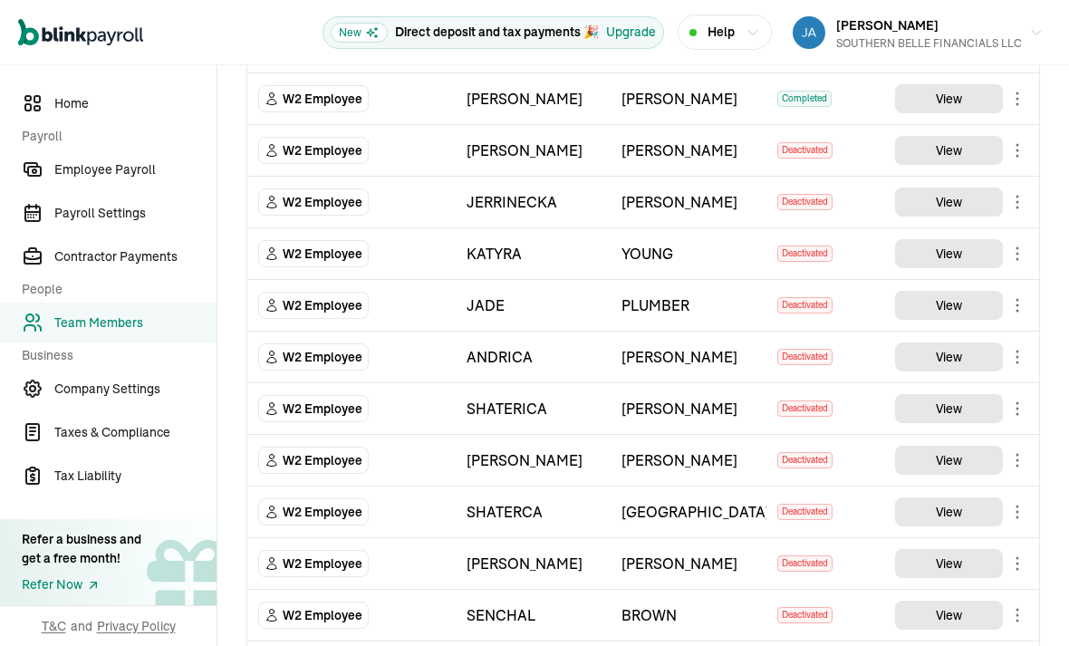
click at [1014, 108] on icon "TeamMembers" at bounding box center [1017, 99] width 22 height 22
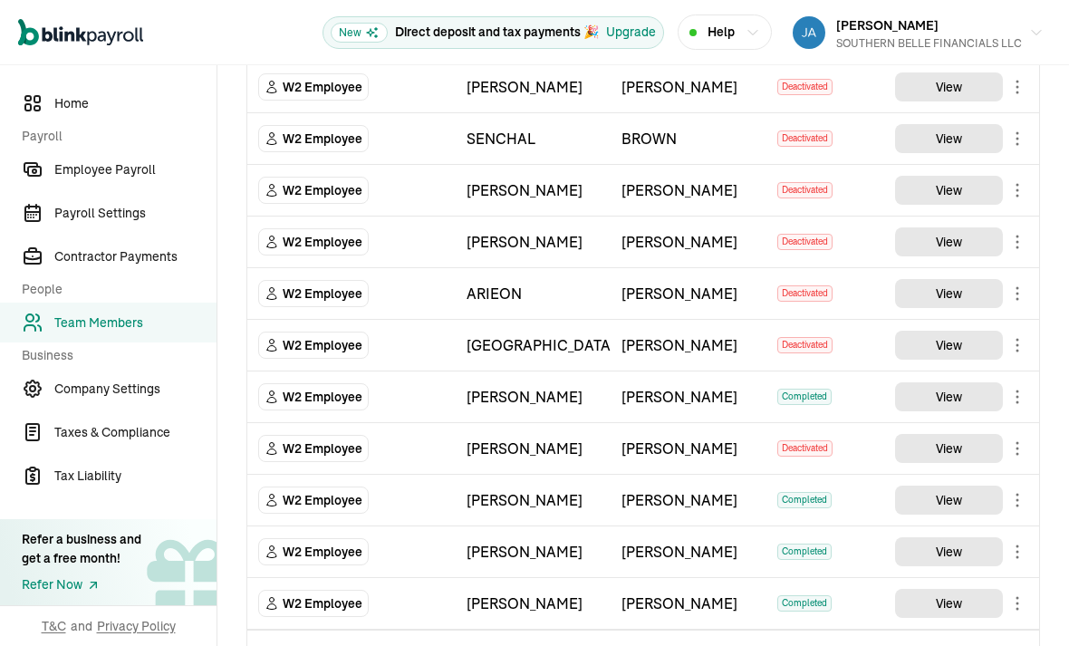
scroll to position [58, 0]
click at [415, 635] on select "Select W2 Employee Individual - 1099 [DEMOGRAPHIC_DATA] Business - 1099 Contrac…" at bounding box center [351, 655] width 187 height 40
select select "employee"
click at [562, 635] on input "TextInput" at bounding box center [532, 655] width 133 height 40
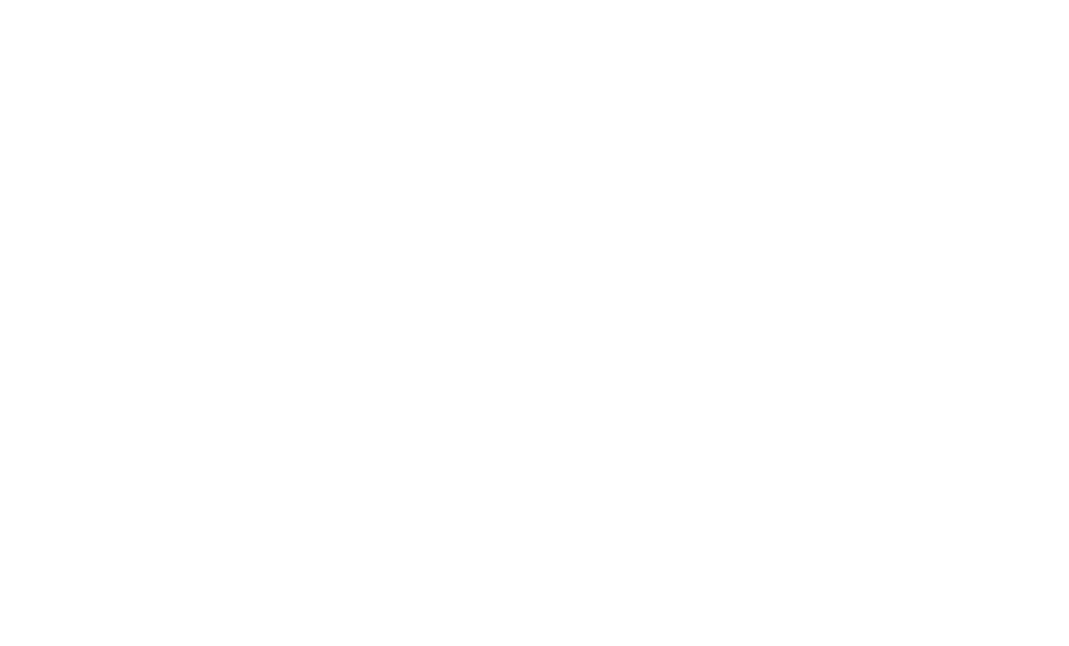
type input "[PERSON_NAME]"
click at [702, 635] on input "TextInput" at bounding box center [687, 655] width 133 height 40
type input "[PERSON_NAME]"
click at [852, 645] on div "TeamMembers" at bounding box center [815, 655] width 77 height 18
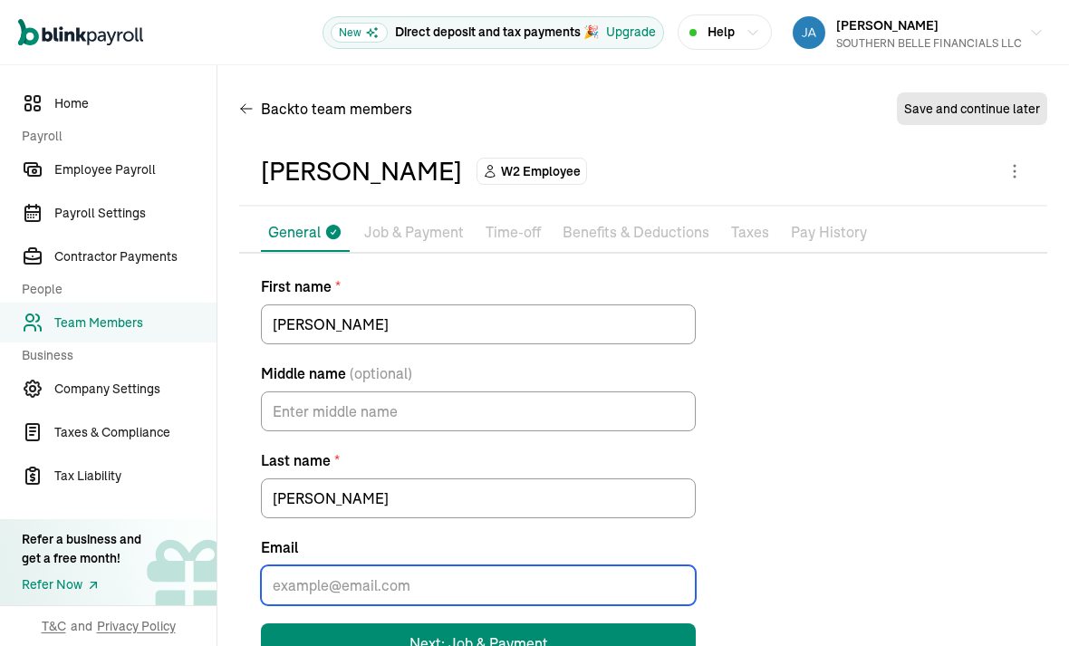
click at [471, 565] on input "Email" at bounding box center [478, 585] width 435 height 40
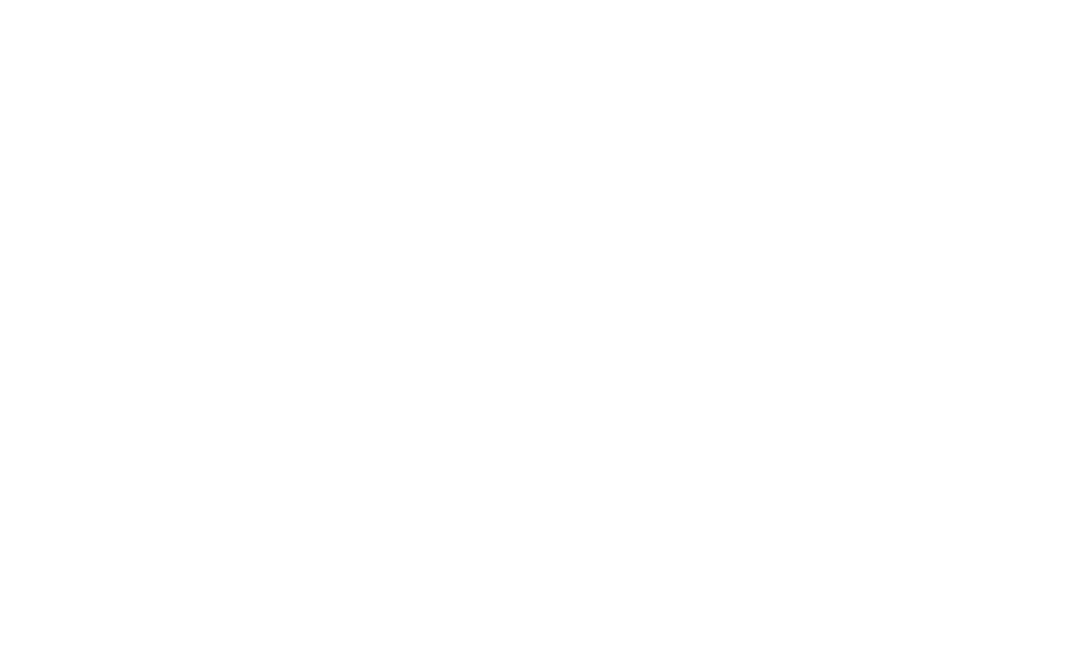
click at [279, 565] on input "Email" at bounding box center [478, 585] width 435 height 40
paste input "mailto:[EMAIL_ADDRESS][DOMAIN_NAME]"
click at [323, 565] on input "mailto:[EMAIL_ADDRESS][DOMAIN_NAME]" at bounding box center [478, 585] width 435 height 40
click at [311, 565] on input "mailto:[EMAIL_ADDRESS][DOMAIN_NAME]" at bounding box center [478, 585] width 435 height 40
type input "[EMAIL_ADDRESS][DOMAIN_NAME]"
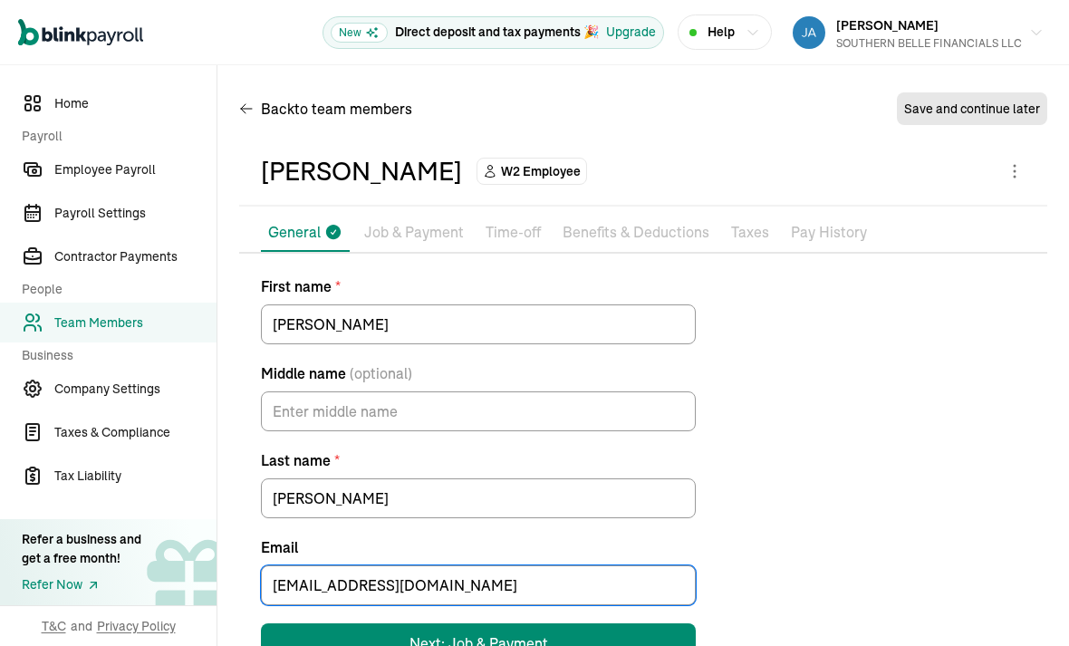
click at [560, 214] on div "Pay Stubs General Job & Payment Time-off Benefits & Deductions Documents Taxes …" at bounding box center [643, 438] width 808 height 449
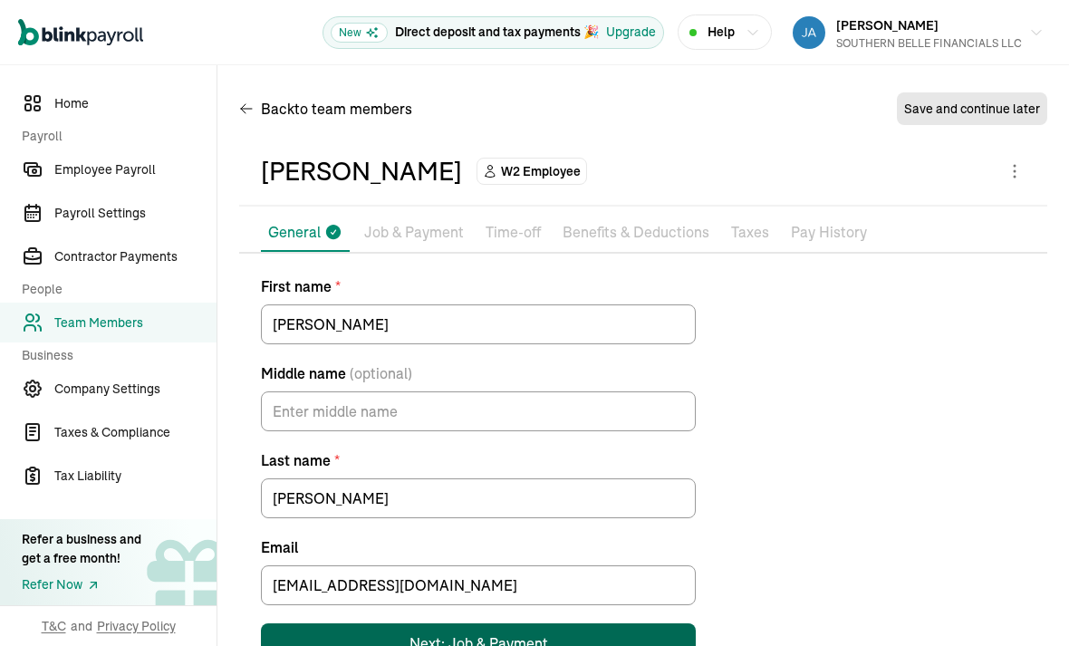
click at [526, 632] on div "Next: Job & Payment" at bounding box center [478, 643] width 139 height 22
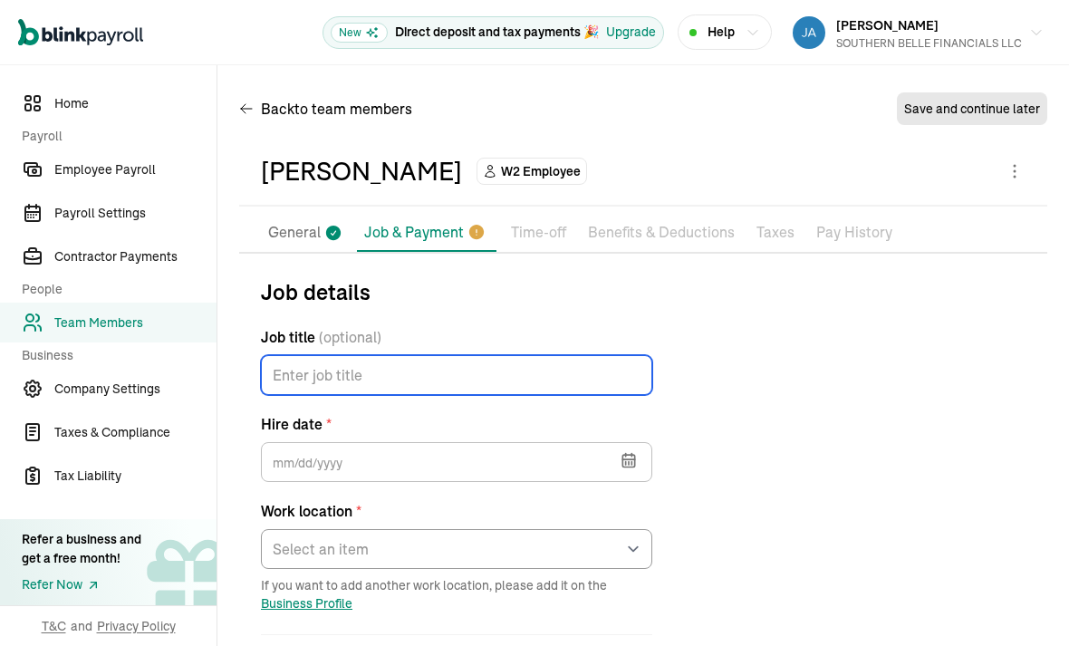
click at [582, 355] on input "Job title (optional)" at bounding box center [456, 375] width 391 height 40
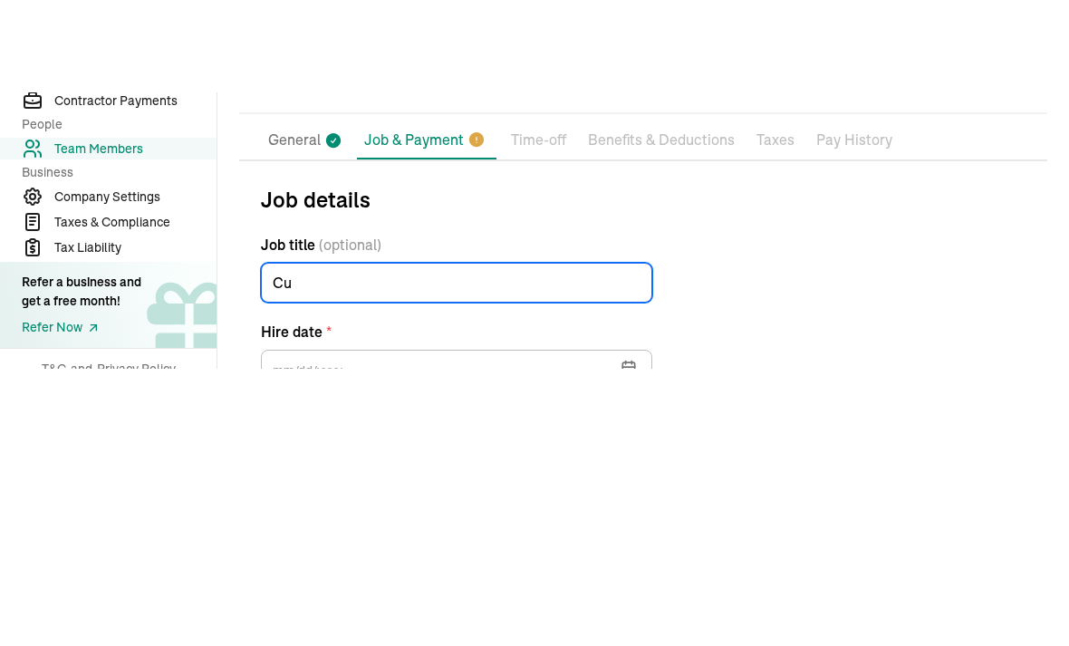
type input "C"
type input "Financial Service Rep"
click at [321, 442] on input "text" at bounding box center [456, 462] width 391 height 40
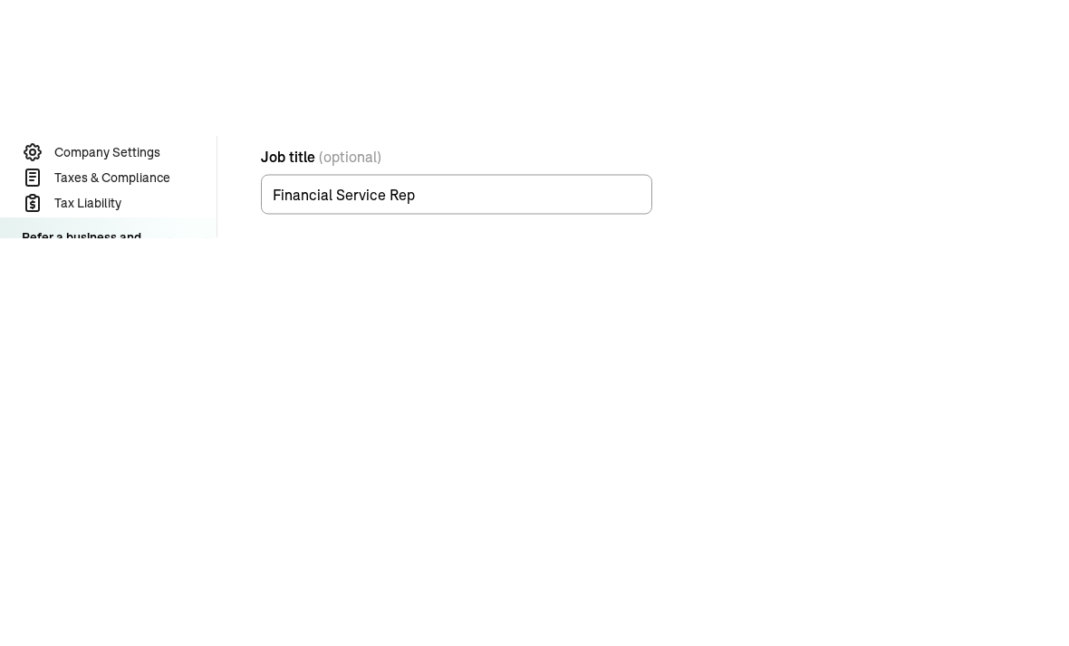
scroll to position [43, 0]
click at [636, 408] on icon "button" at bounding box center [628, 417] width 18 height 18
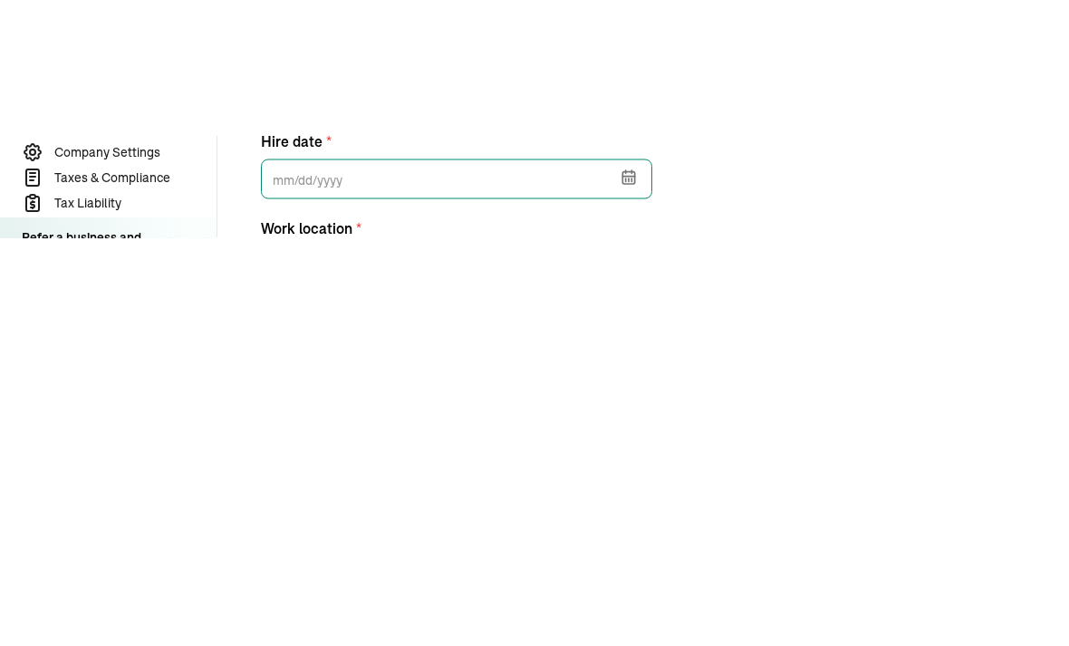
scroll to position [72, 0]
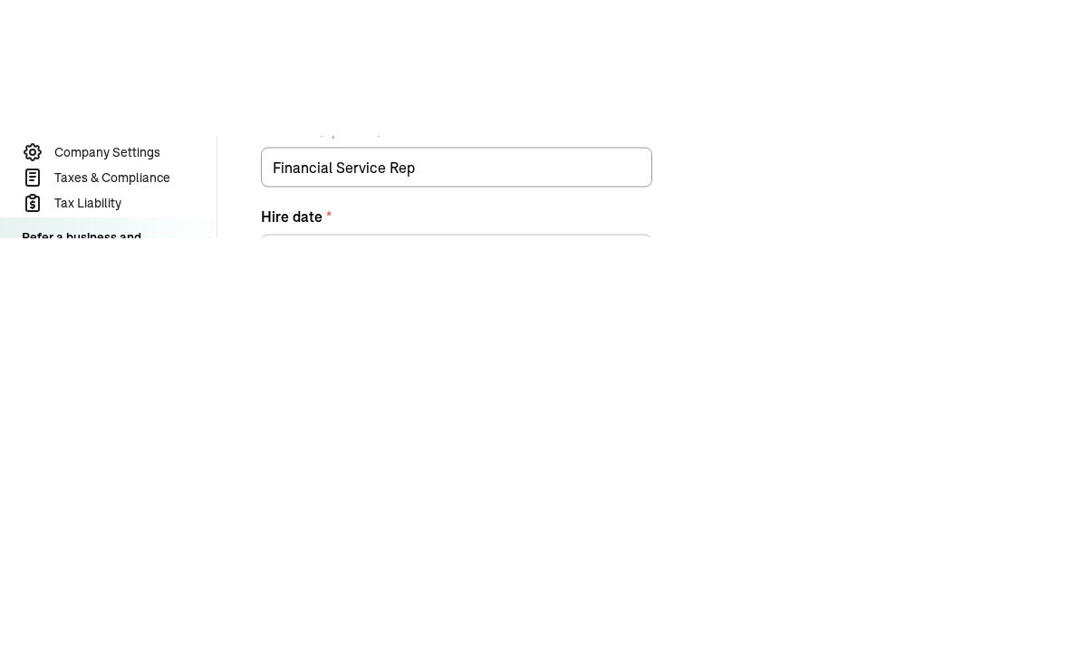
click at [647, 363] on button "button" at bounding box center [626, 386] width 51 height 47
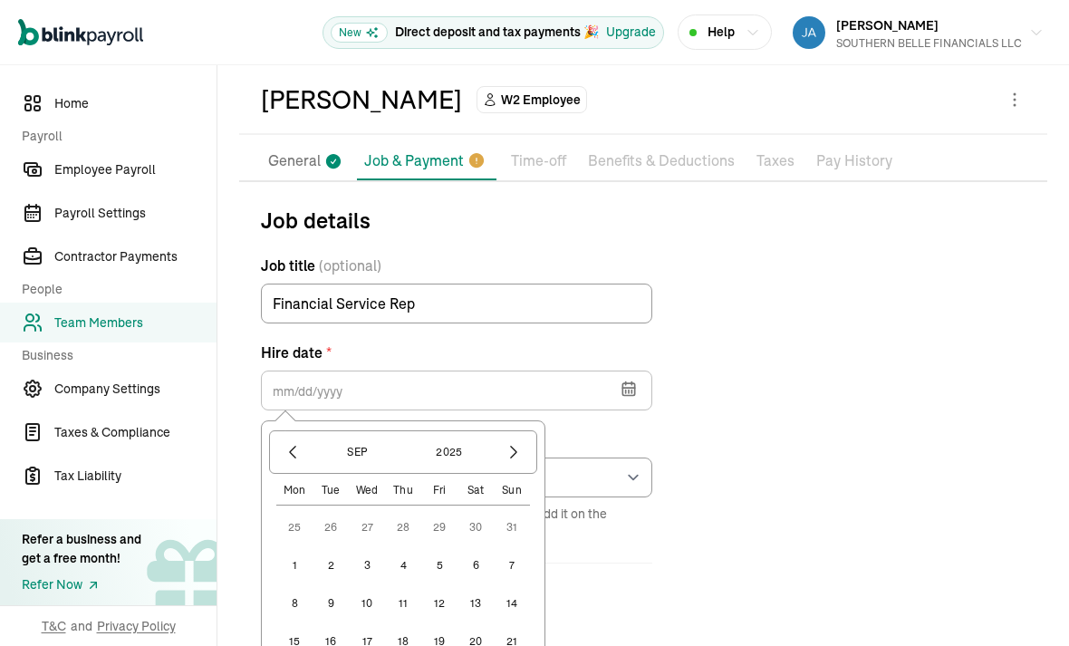
click at [481, 585] on button "13" at bounding box center [475, 603] width 36 height 36
type input "[DATE]"
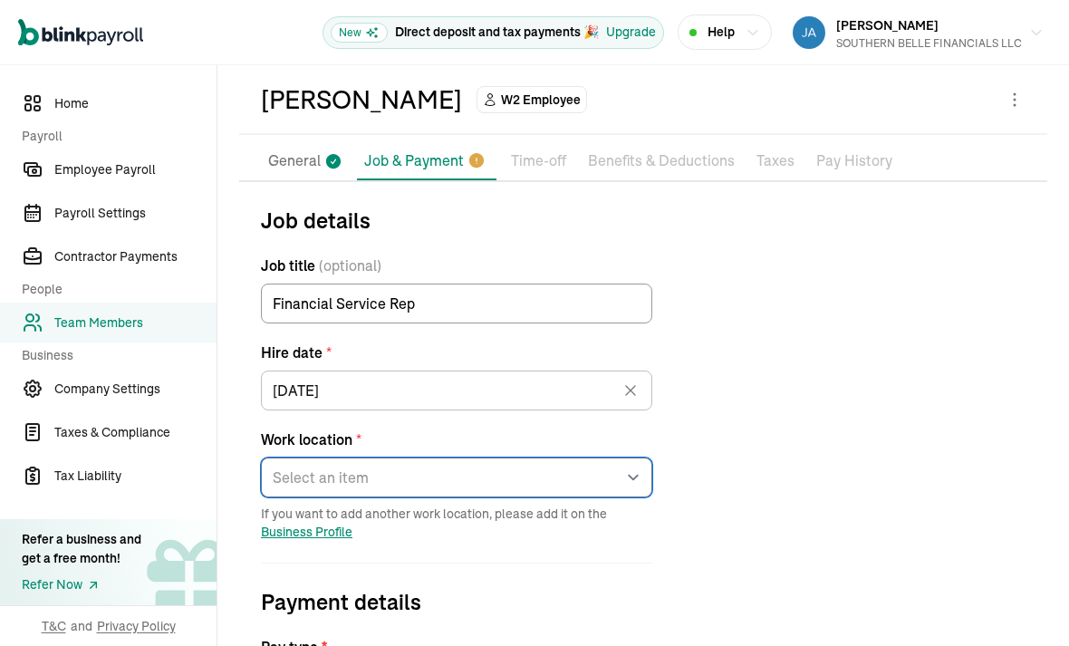
click at [639, 457] on select "Select an item [STREET_ADDRESS][GEOGRAPHIC_DATA][PERSON_NAME][STREET_ADDRESS][P…" at bounding box center [456, 477] width 391 height 40
select select "Works from home"
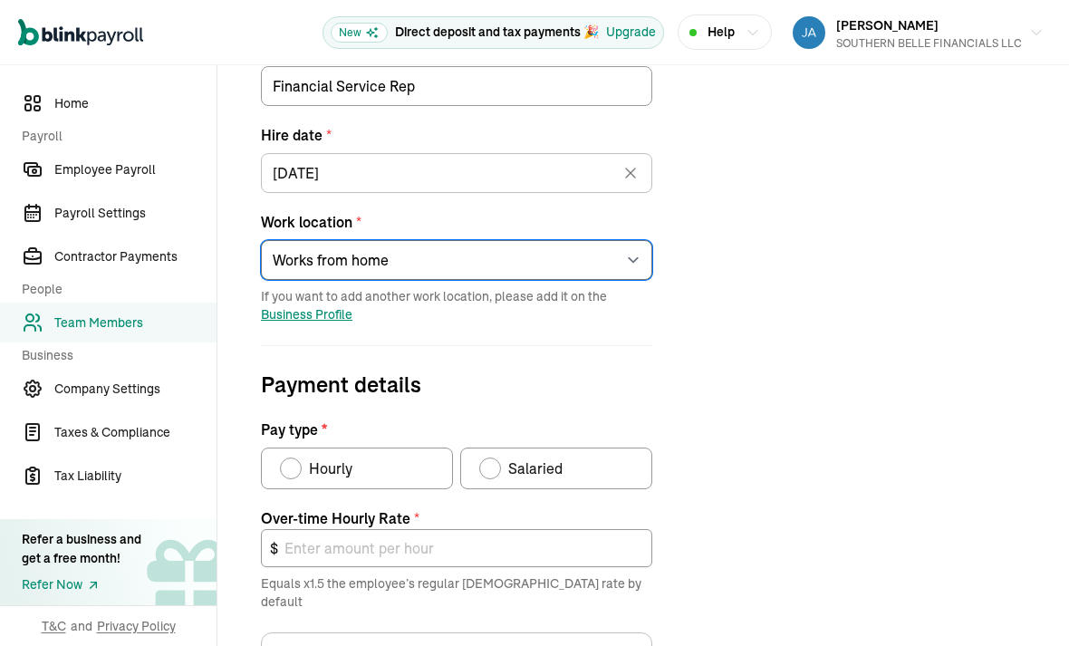
scroll to position [293, 0]
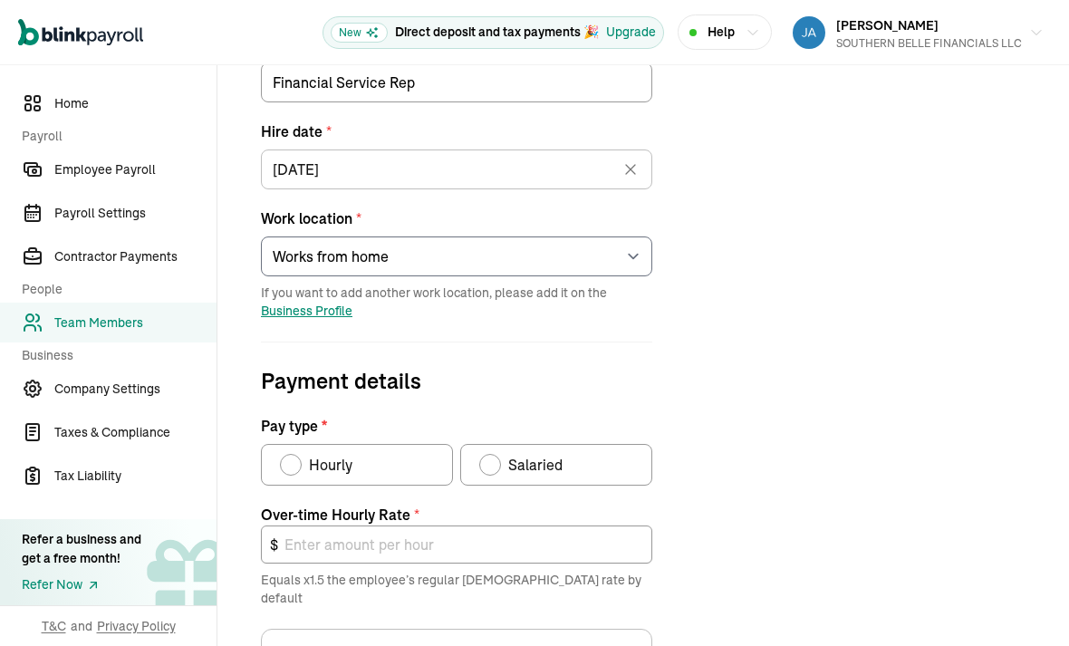
click at [300, 444] on label "Hourly" at bounding box center [357, 465] width 192 height 42
click at [293, 453] on input "Hourly" at bounding box center [286, 460] width 14 height 14
radio input "true"
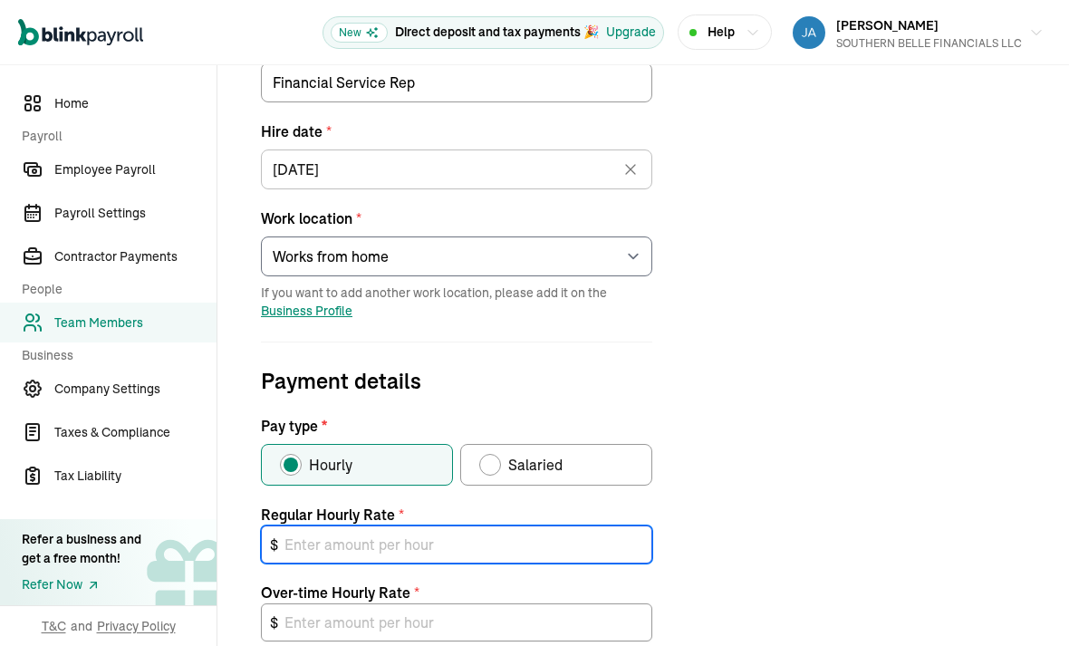
click at [411, 525] on input "text" at bounding box center [456, 544] width 391 height 38
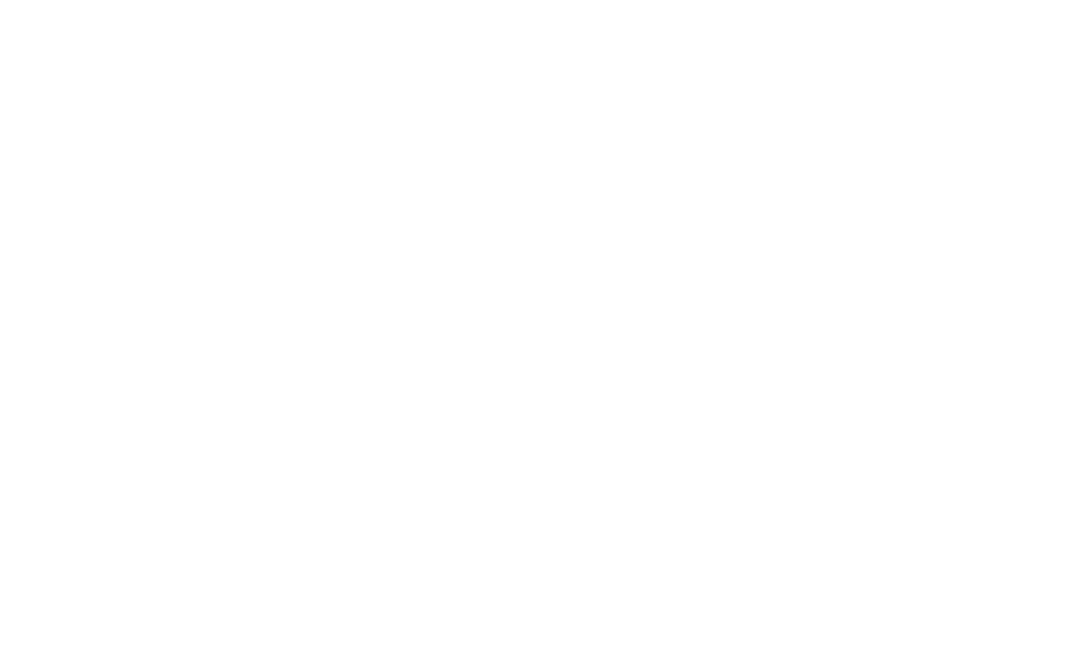
type input "1"
type input "1.50"
type input "13"
type input "19.50"
type input "13.00"
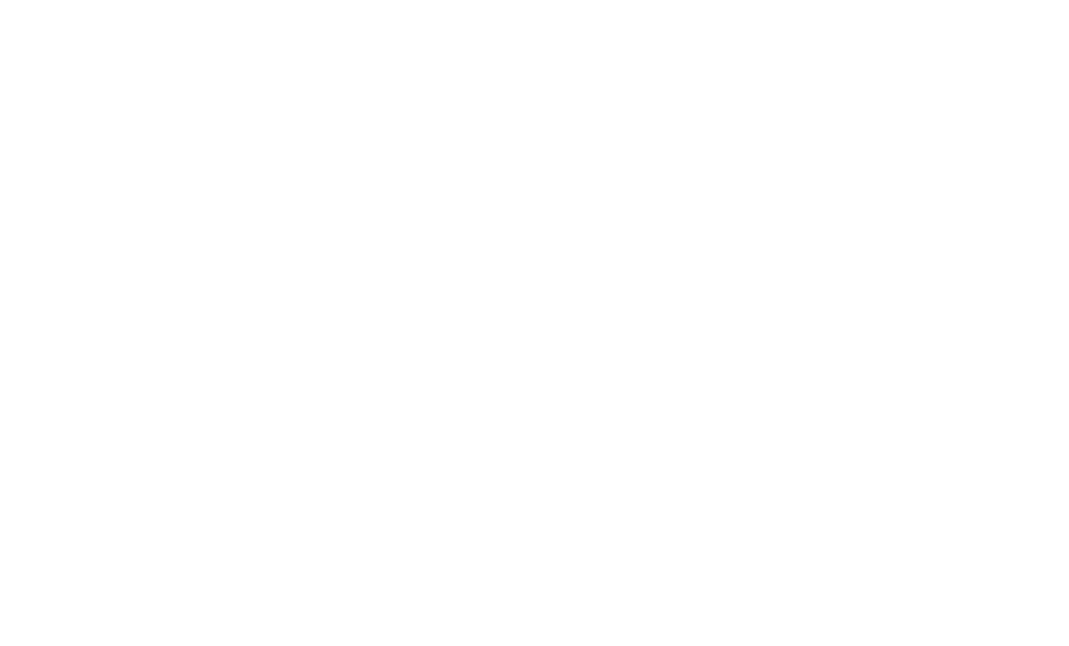
click at [952, 174] on div "Job details Job title (optional) Financial Service Rep Hire date * [DATE] [DATE…" at bounding box center [643, 483] width 808 height 1000
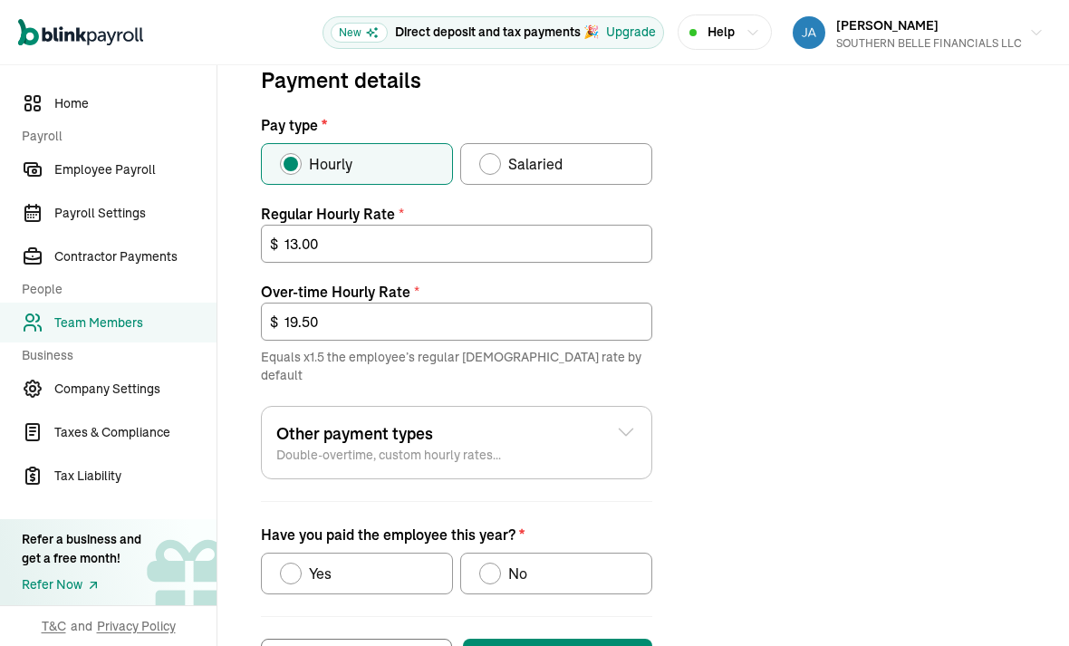
scroll to position [593, 0]
click at [521, 562] on span "No" at bounding box center [517, 573] width 19 height 22
click at [493, 562] on input "No" at bounding box center [485, 569] width 14 height 14
radio input "true"
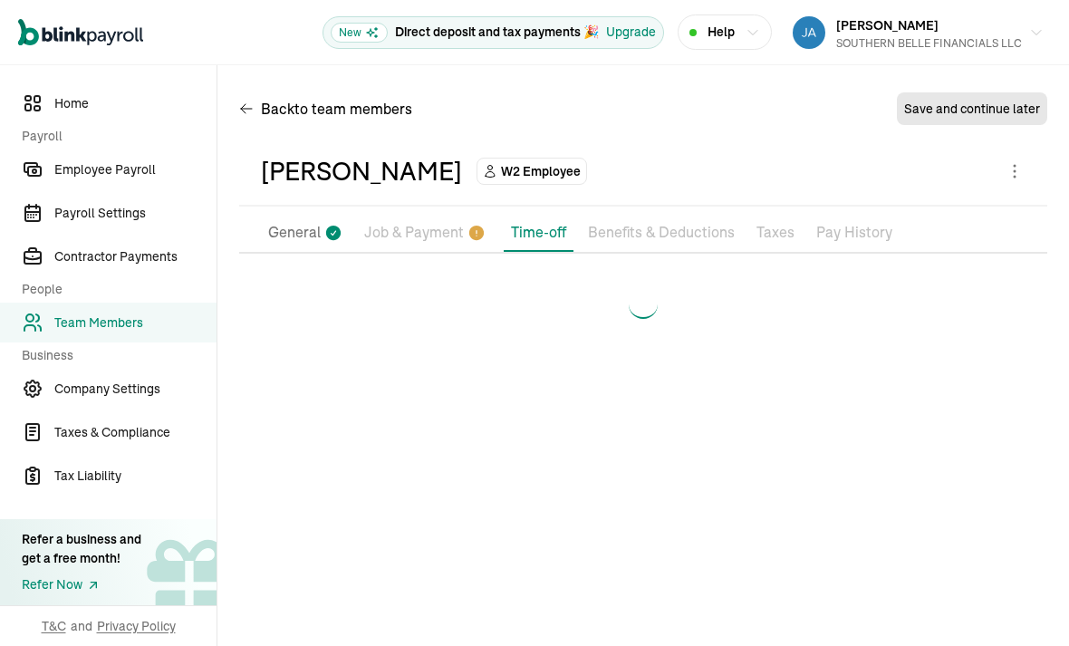
scroll to position [0, 0]
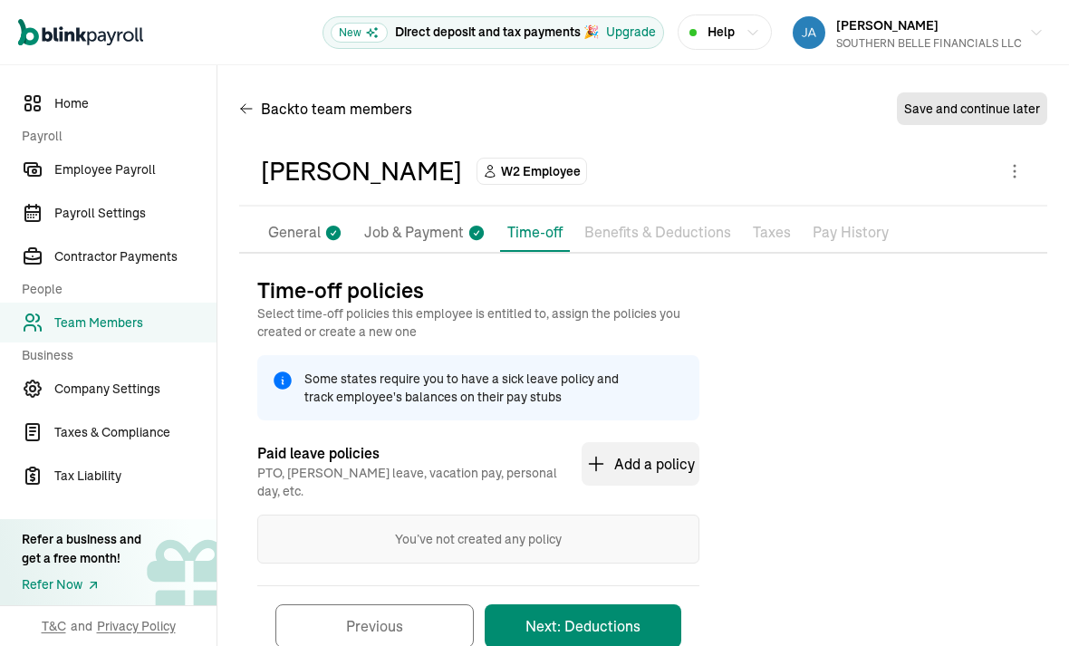
click at [629, 604] on button "Next: Deductions" at bounding box center [583, 625] width 197 height 43
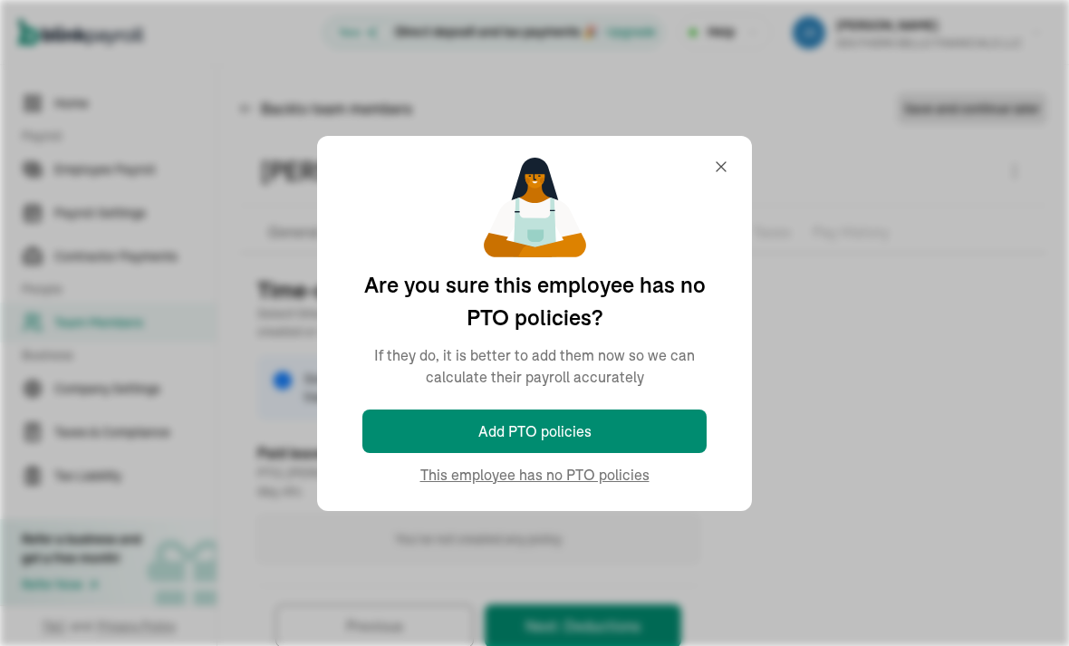
click at [620, 514] on div "You’ve not created any policy" at bounding box center [478, 538] width 442 height 49
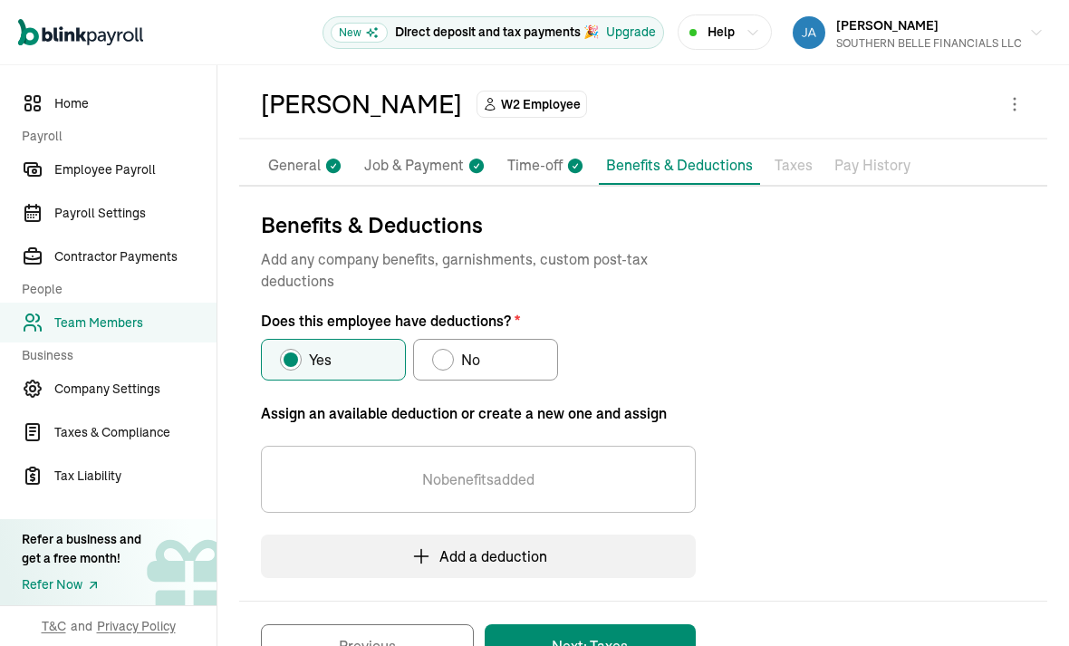
scroll to position [71, 0]
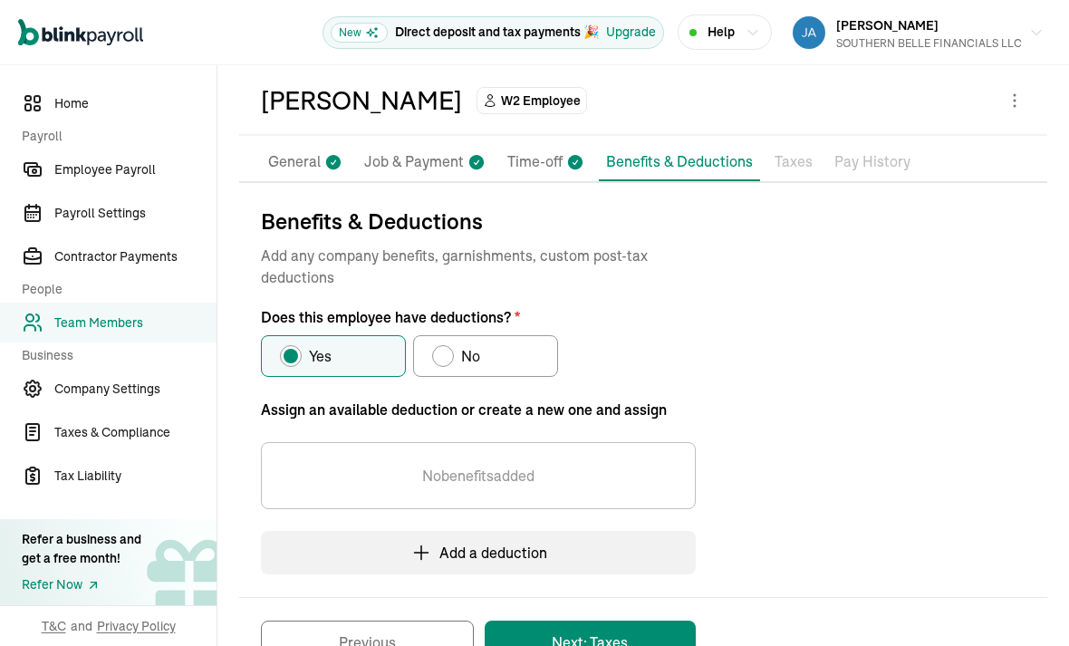
click at [538, 335] on label "No" at bounding box center [485, 356] width 145 height 42
click at [446, 344] on input "No" at bounding box center [438, 351] width 14 height 14
radio input "true"
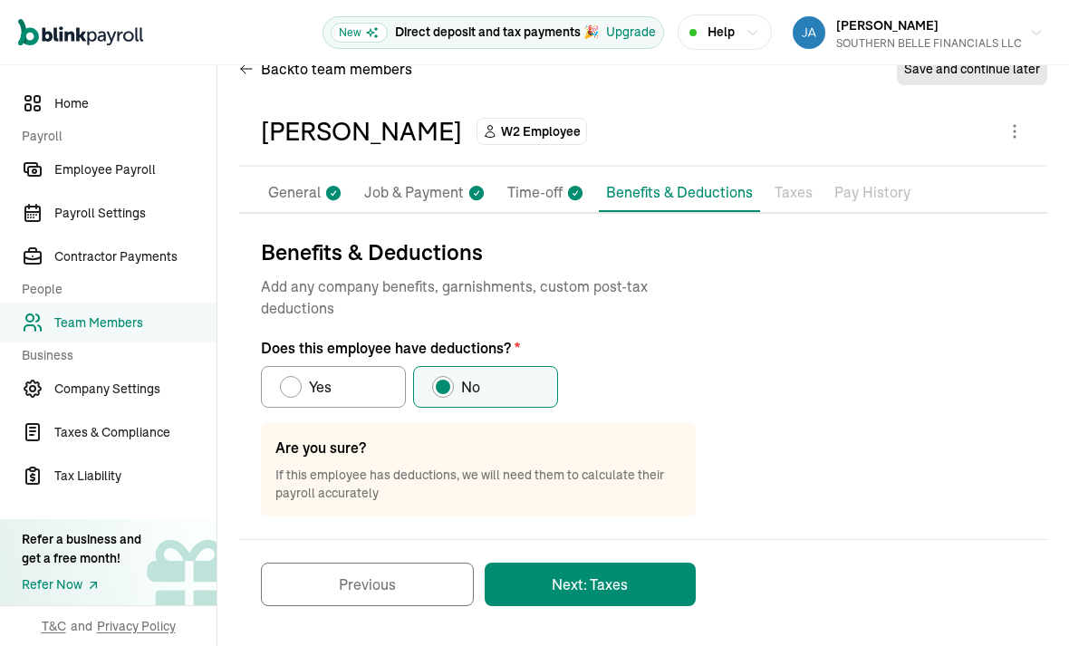
scroll to position [0, 0]
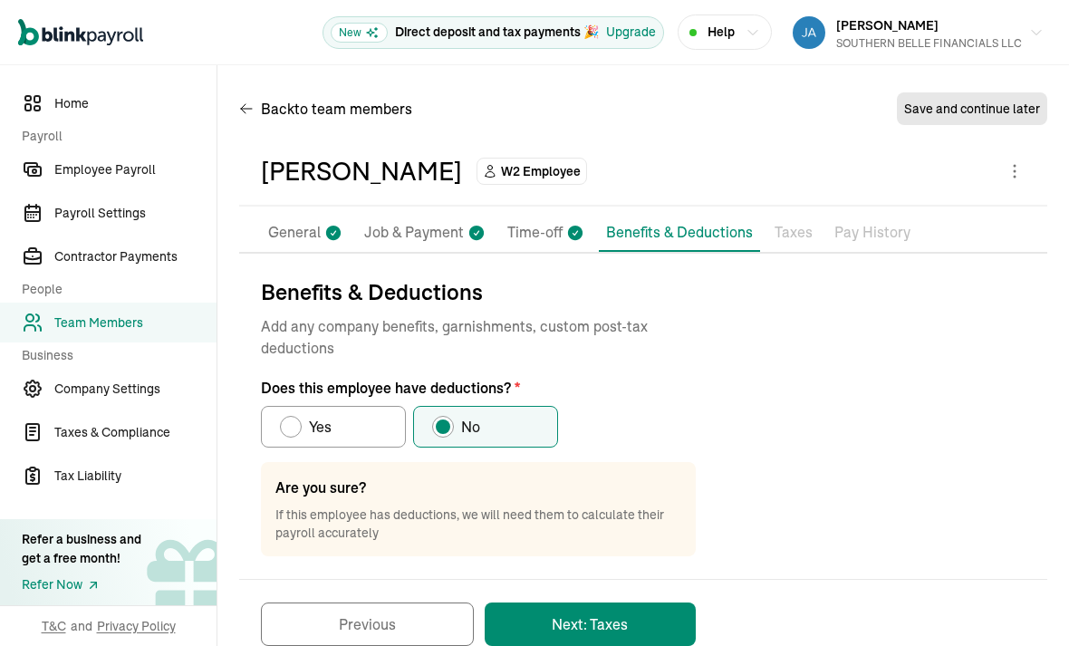
click at [377, 406] on label "Yes" at bounding box center [333, 427] width 145 height 42
click at [293, 415] on input "Yes" at bounding box center [286, 422] width 14 height 14
radio input "true"
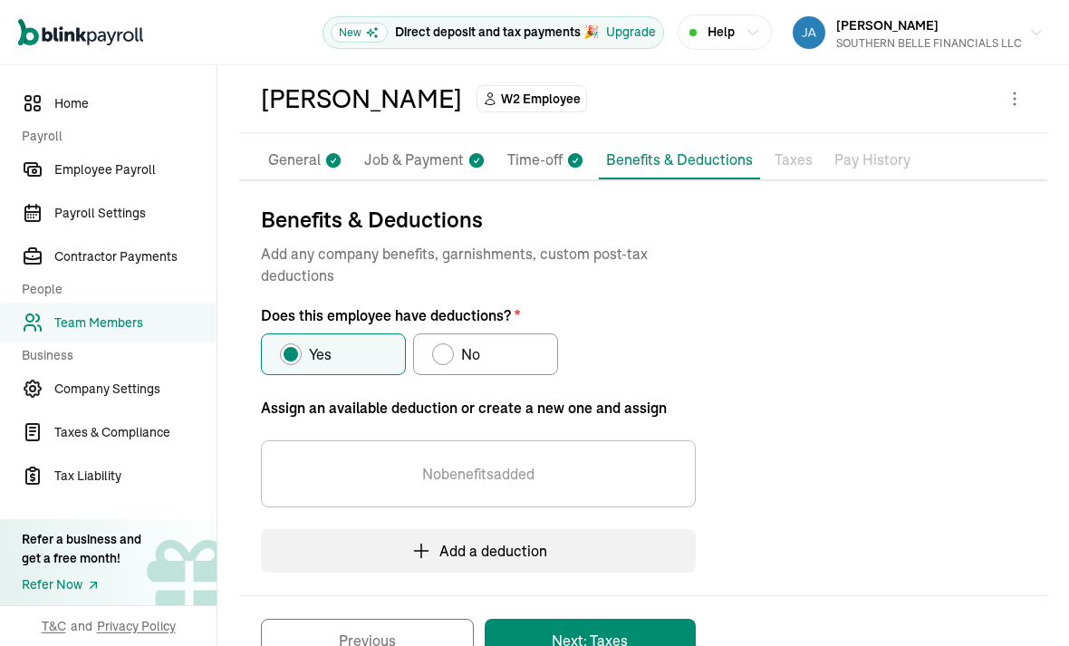
scroll to position [71, 0]
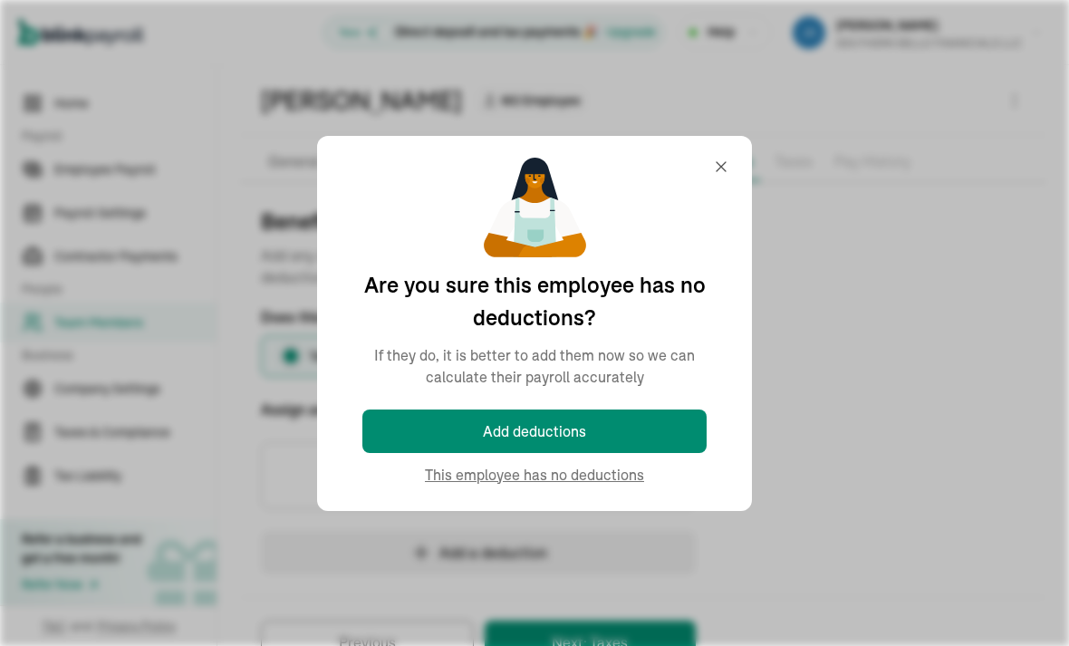
click at [678, 442] on div "No benefits added" at bounding box center [478, 475] width 435 height 67
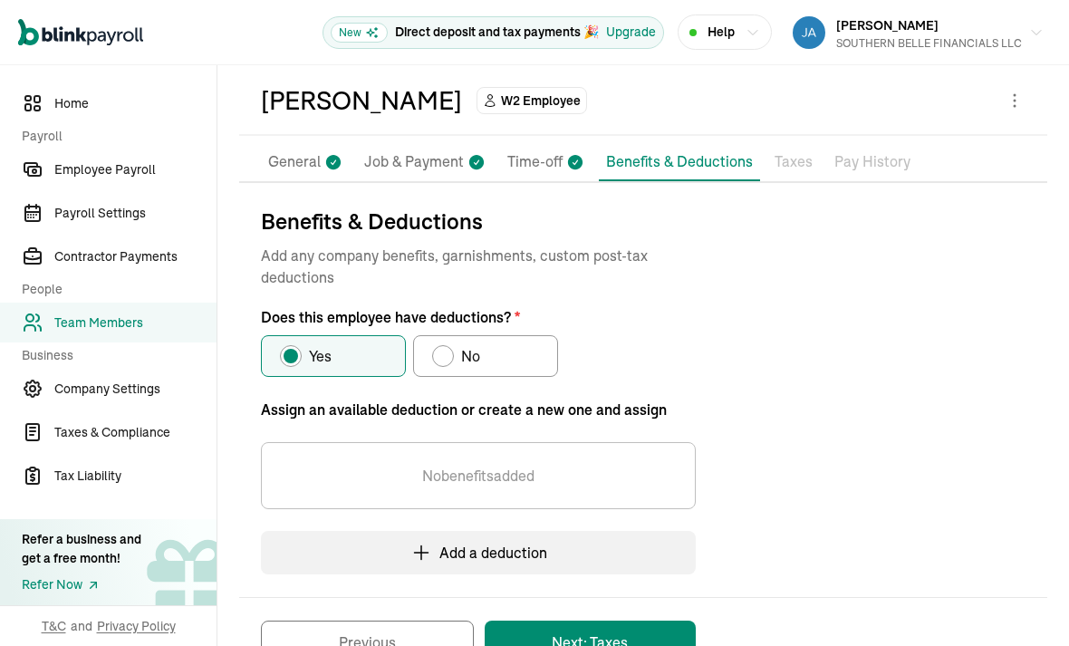
click at [526, 335] on label "No" at bounding box center [485, 356] width 145 height 42
click at [446, 344] on input "No" at bounding box center [438, 351] width 14 height 14
radio input "true"
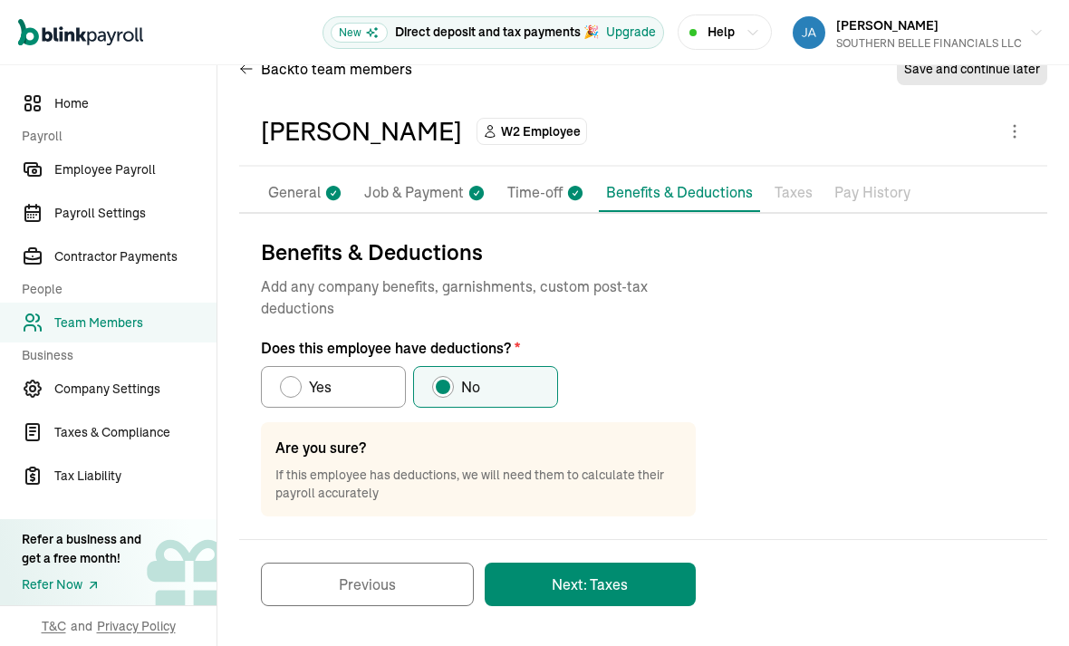
scroll to position [0, 0]
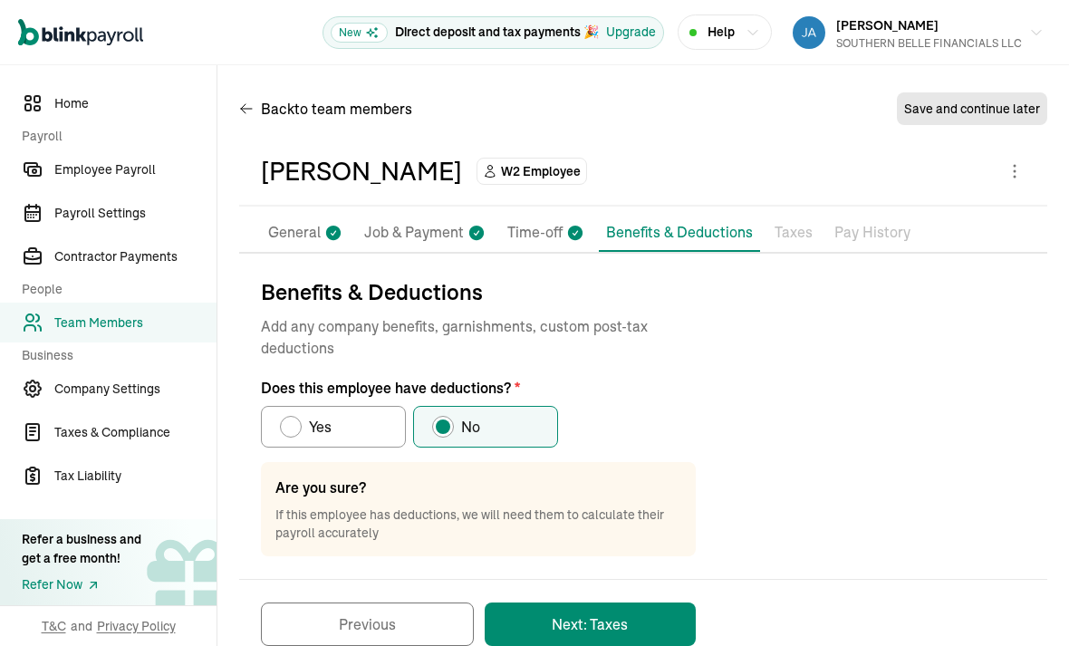
click at [404, 406] on label "Yes" at bounding box center [333, 427] width 145 height 42
click at [293, 415] on input "Yes" at bounding box center [286, 422] width 14 height 14
radio input "true"
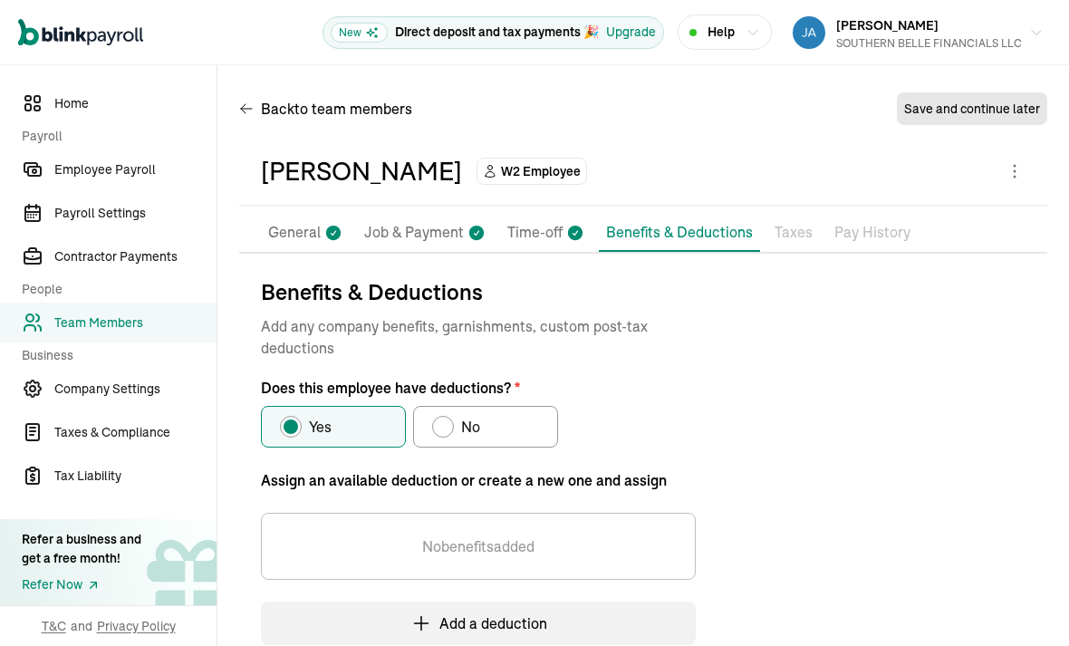
click at [518, 406] on label "No" at bounding box center [485, 427] width 145 height 42
click at [446, 415] on input "No" at bounding box center [438, 422] width 14 height 14
radio input "true"
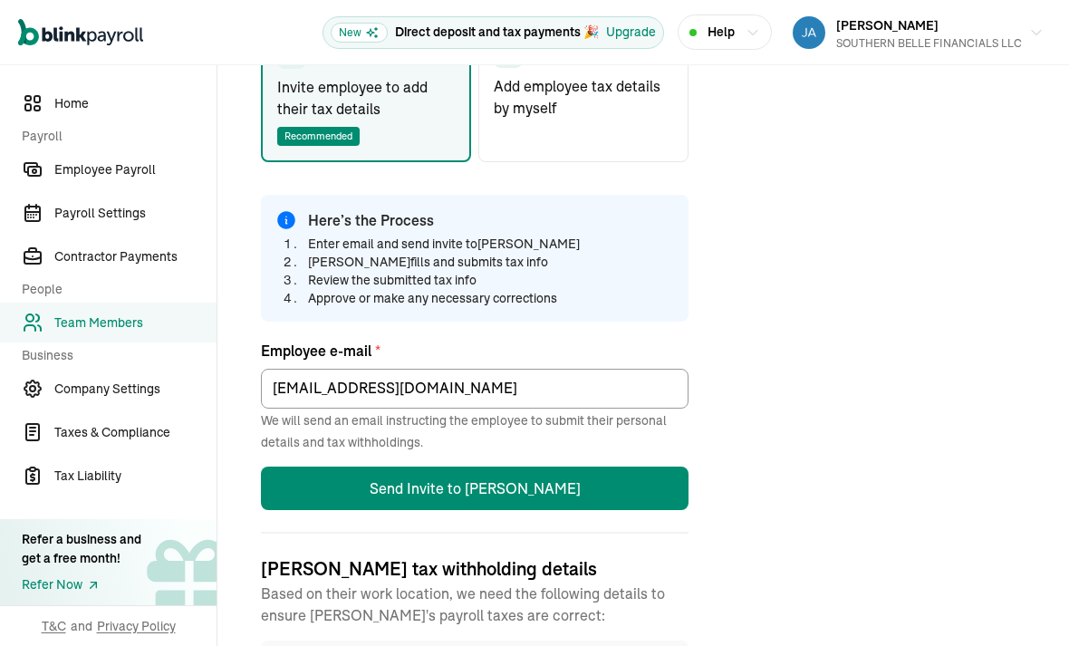
scroll to position [343, 0]
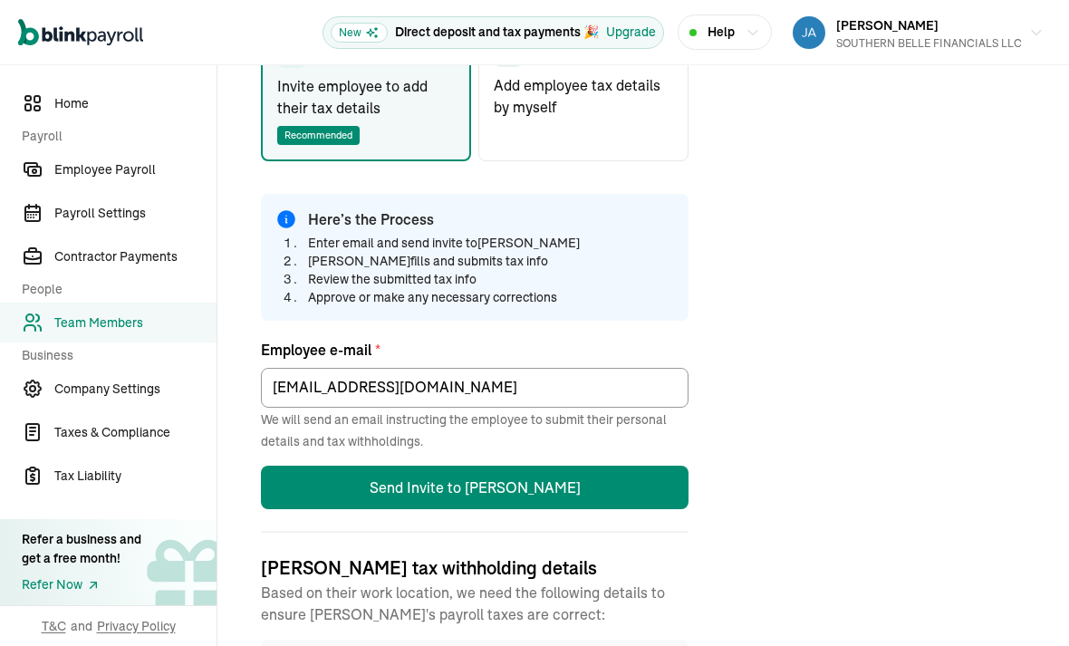
click at [627, 466] on button "Send Invite to [PERSON_NAME]" at bounding box center [474, 487] width 427 height 43
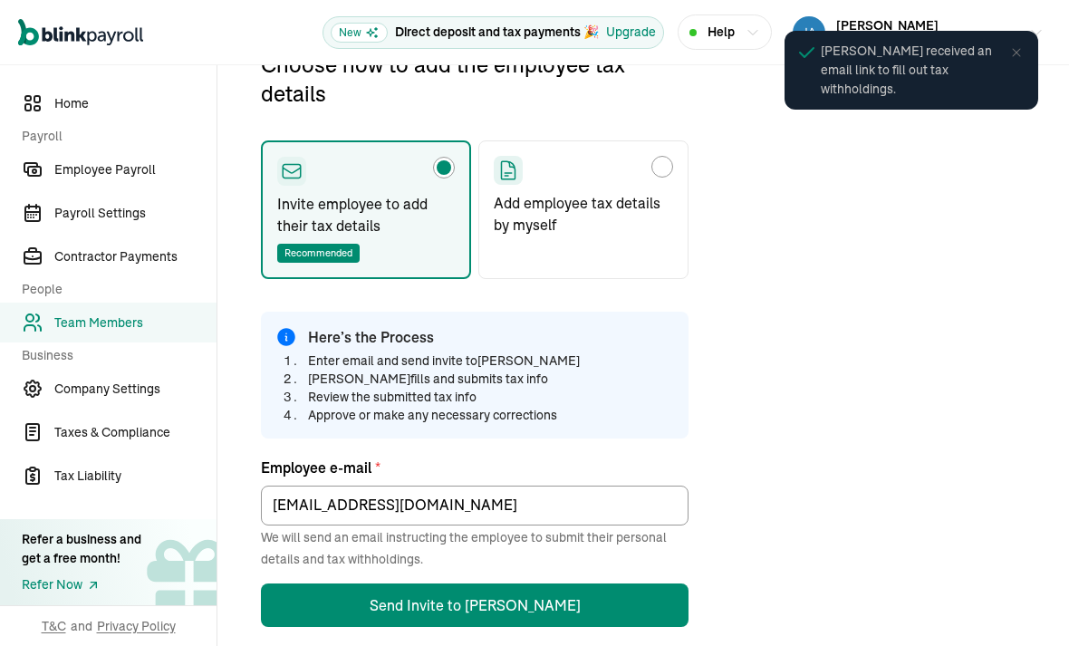
scroll to position [214, 0]
